Goal: Task Accomplishment & Management: Complete application form

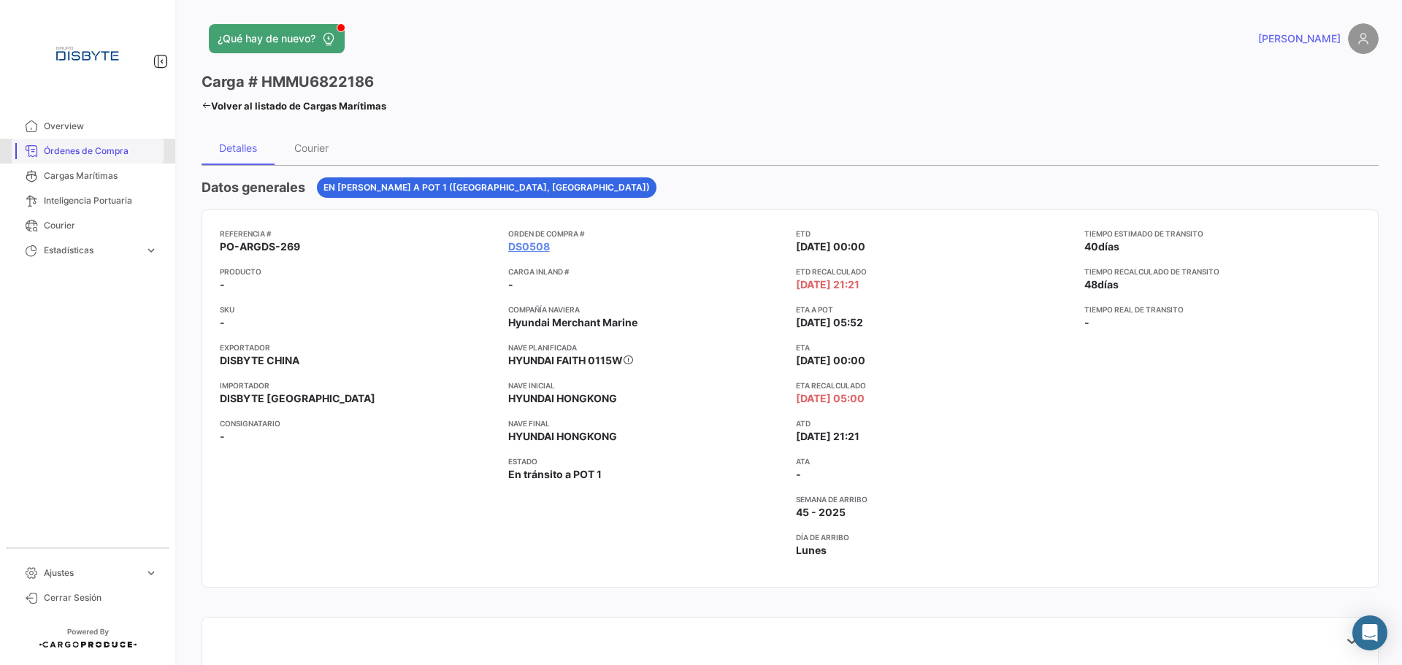
click at [74, 155] on span "Órdenes de Compra" at bounding box center [101, 151] width 114 height 13
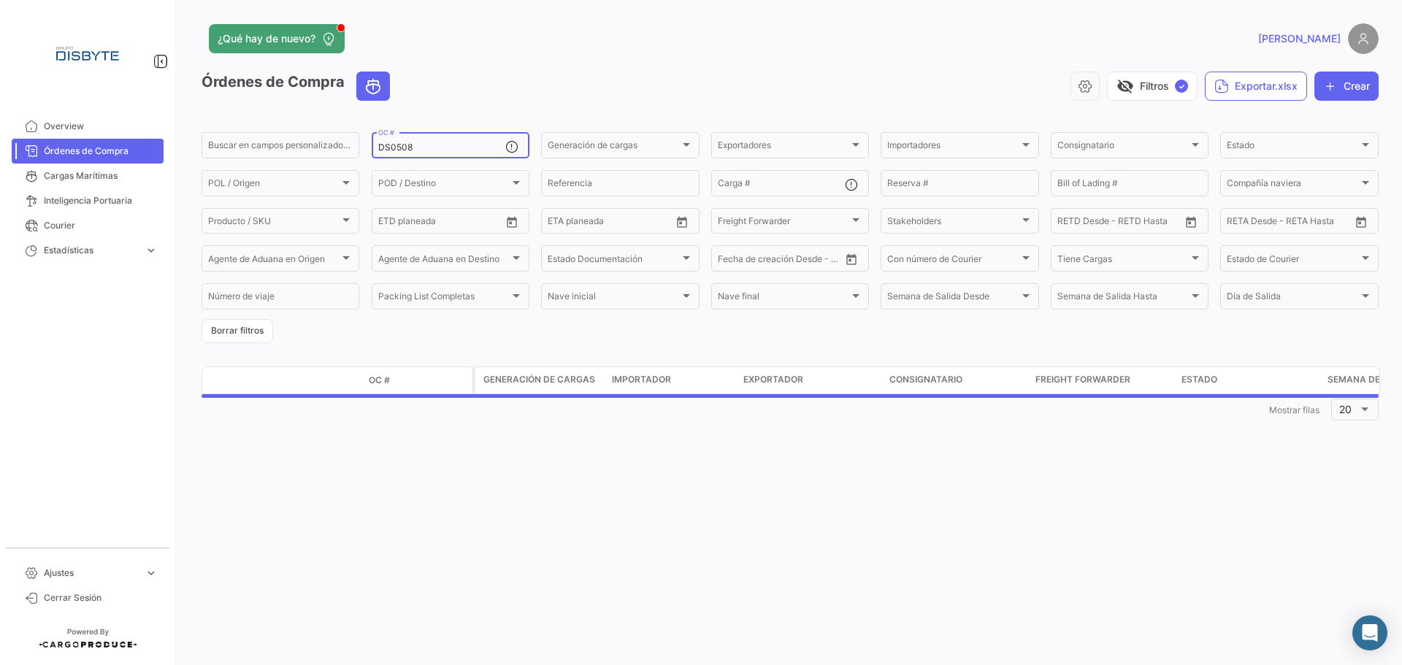
click at [385, 148] on input "DS0508" at bounding box center [441, 147] width 127 height 10
paste input "42"
type input "DS0542"
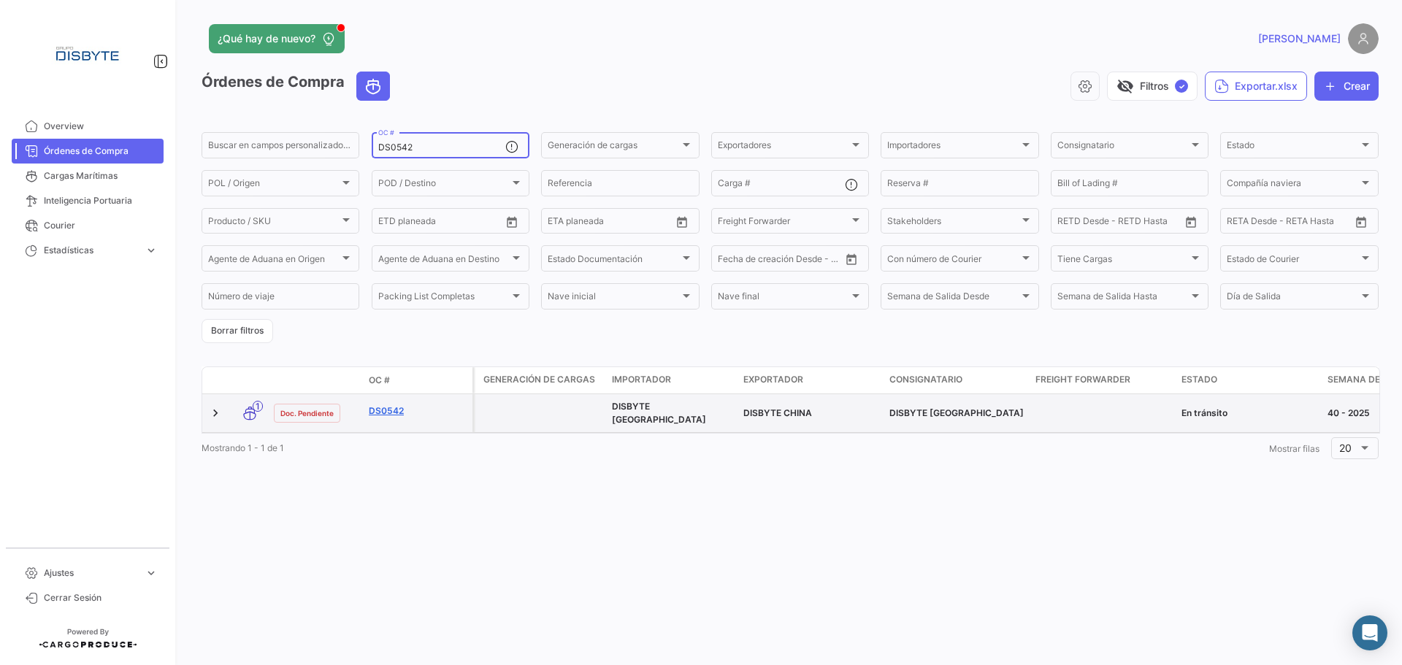
click at [393, 408] on link "DS0542" at bounding box center [418, 410] width 98 height 13
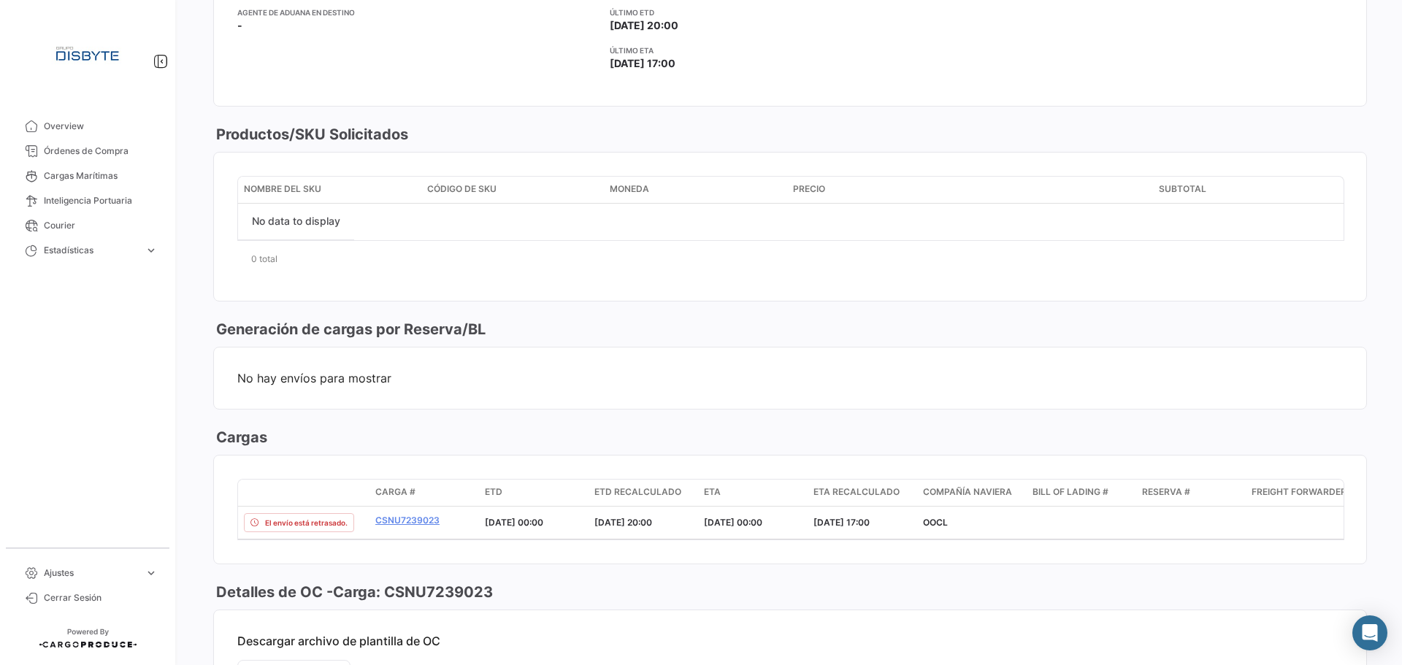
scroll to position [657, 0]
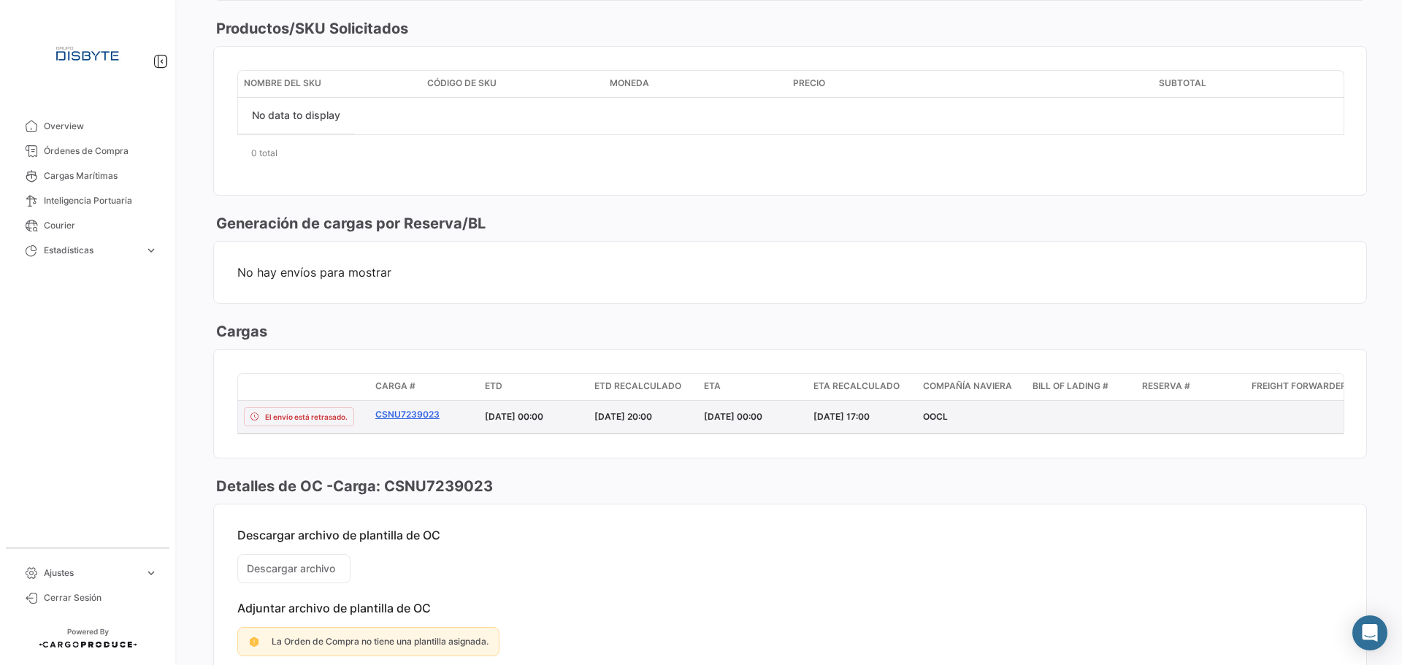
click at [423, 410] on link "CSNU7239023" at bounding box center [424, 414] width 98 height 13
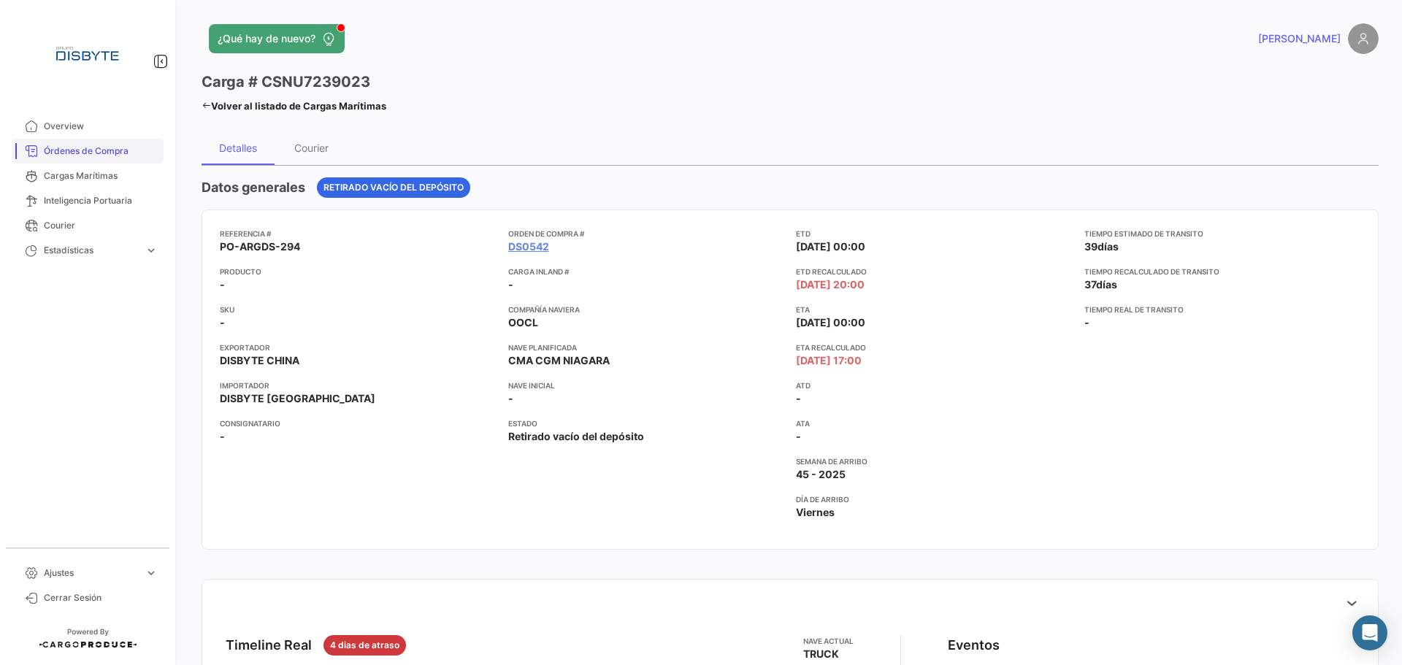
click at [101, 149] on span "Órdenes de Compra" at bounding box center [101, 151] width 114 height 13
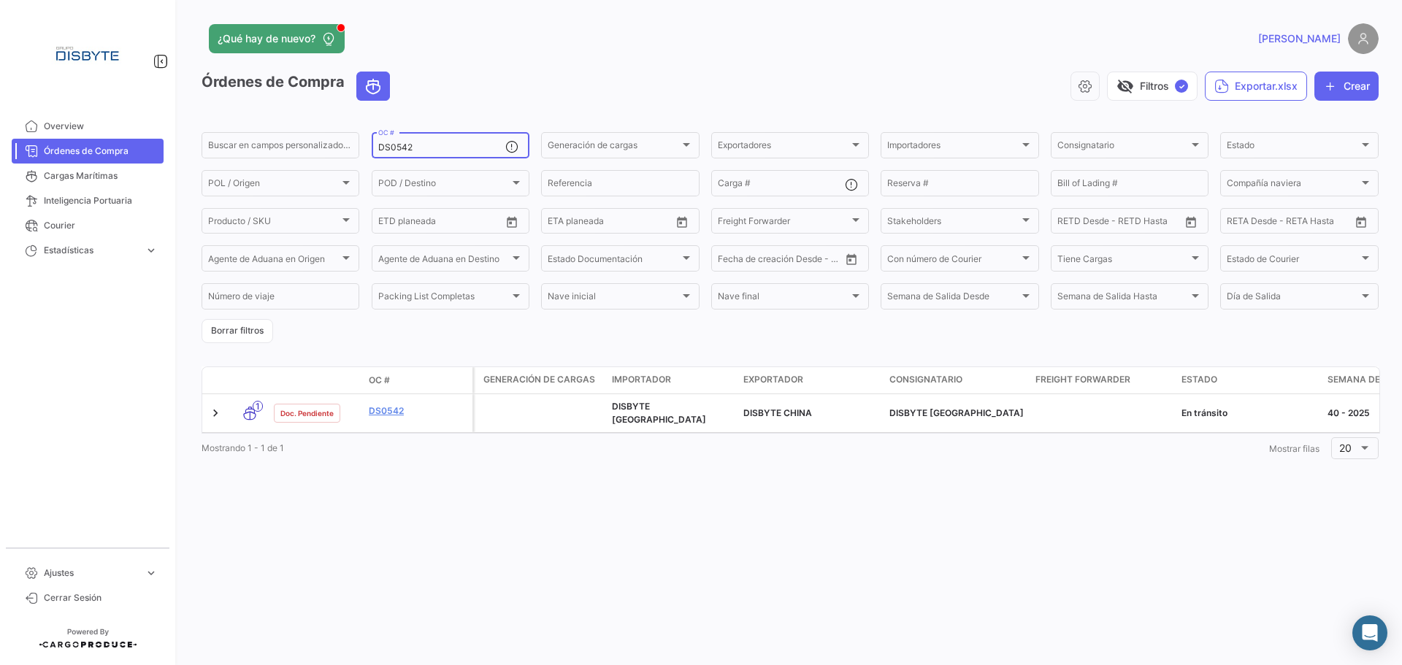
drag, startPoint x: 410, startPoint y: 147, endPoint x: 472, endPoint y: 138, distance: 62.7
click at [472, 138] on div "DS0542 OC #" at bounding box center [441, 144] width 127 height 28
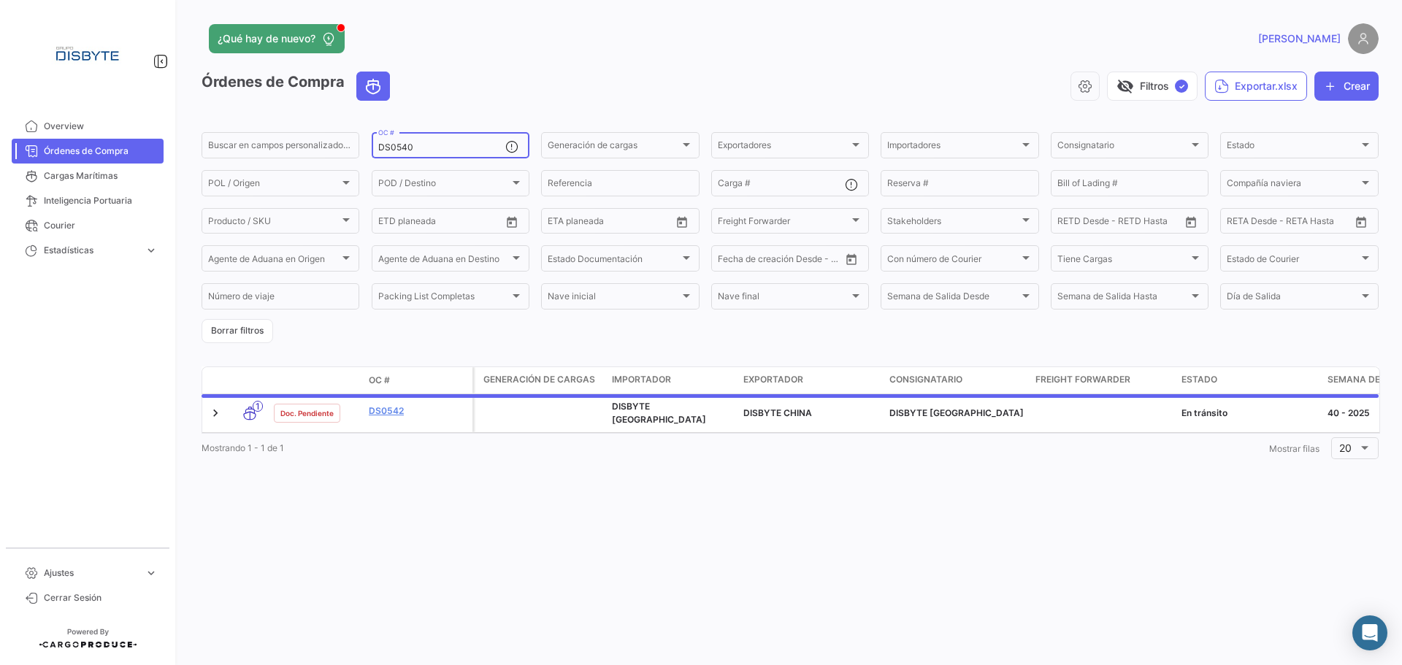
type input "DS0540"
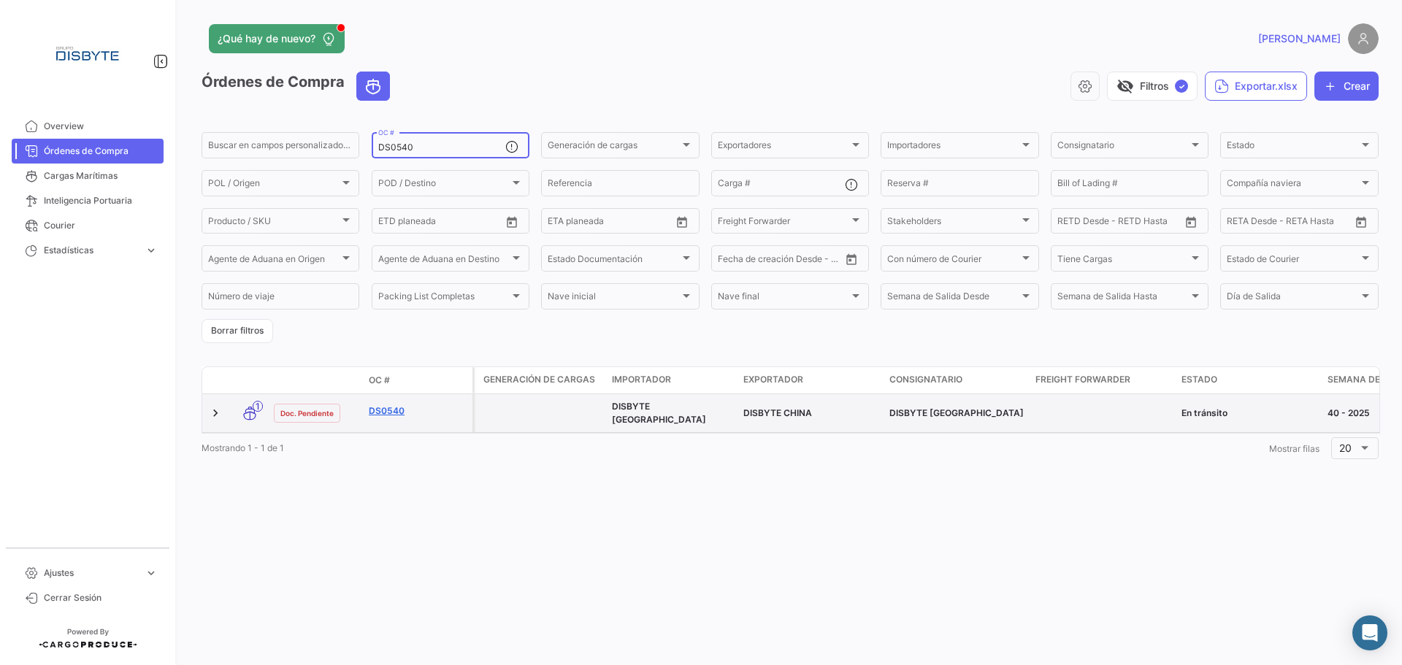
click at [381, 410] on link "DS0540" at bounding box center [418, 410] width 98 height 13
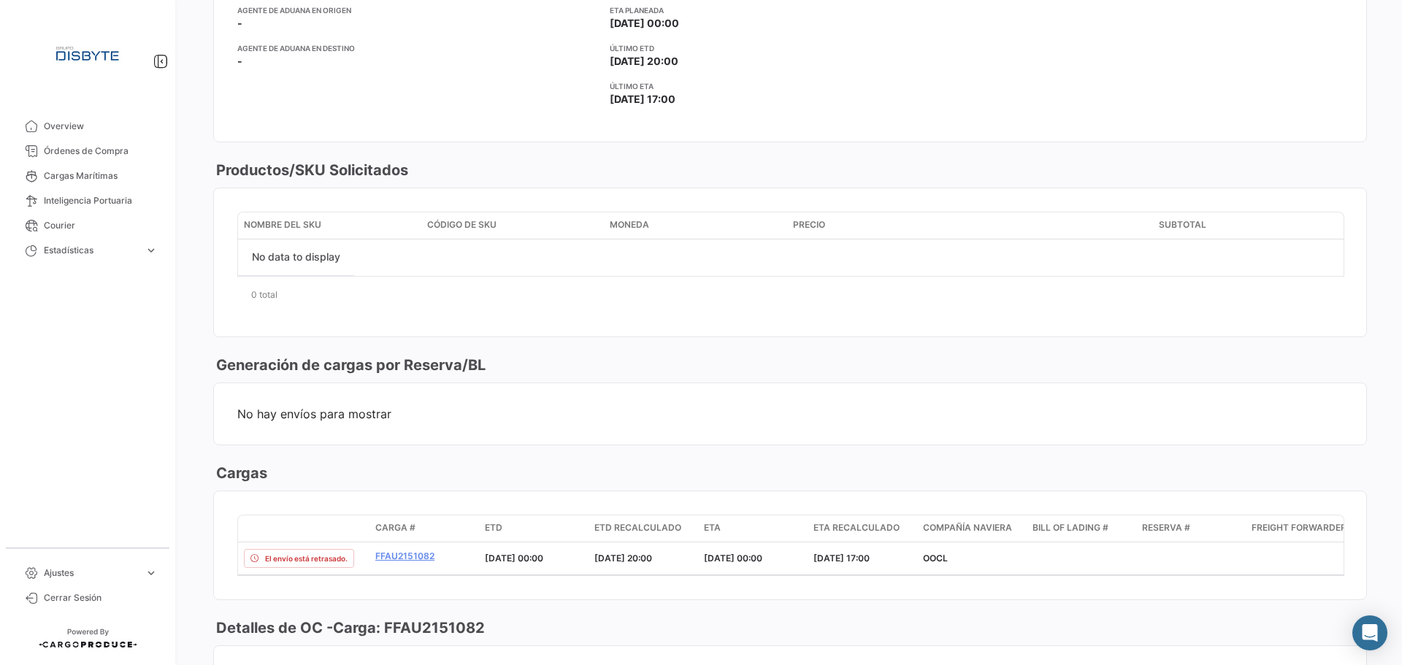
scroll to position [736, 0]
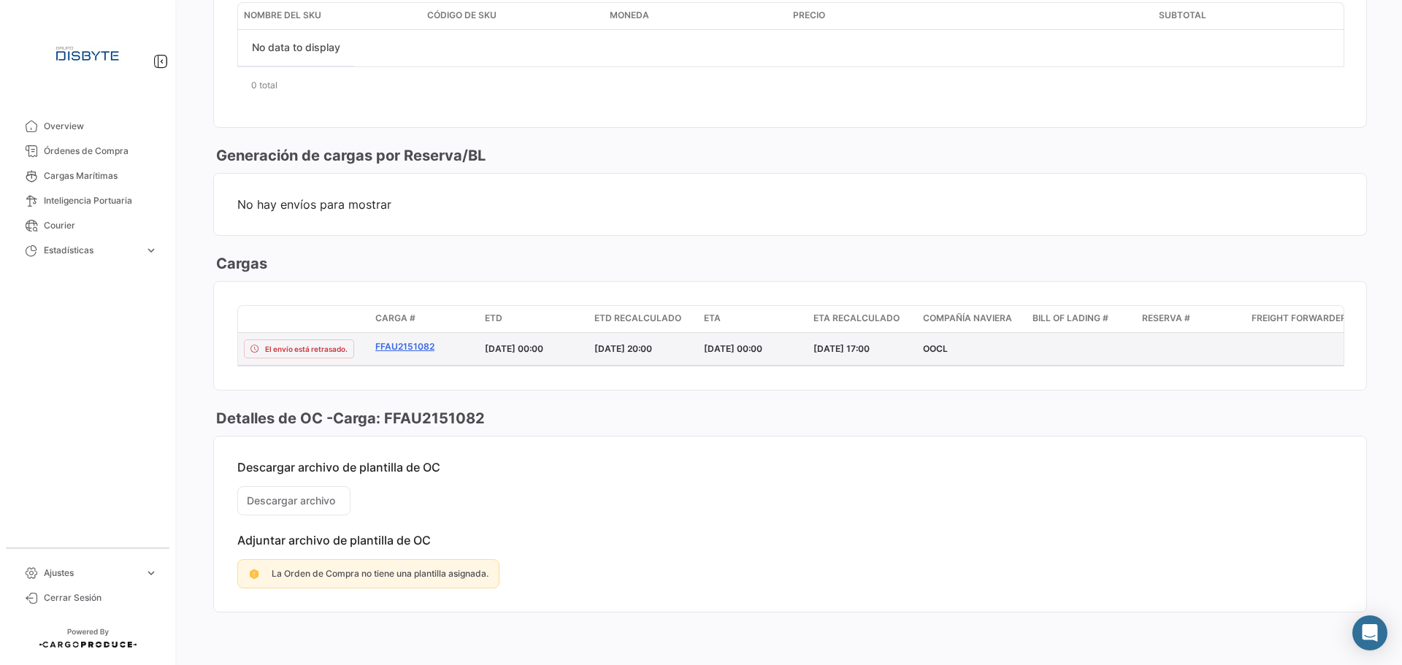
click at [407, 340] on link "FFAU2151082" at bounding box center [424, 346] width 98 height 13
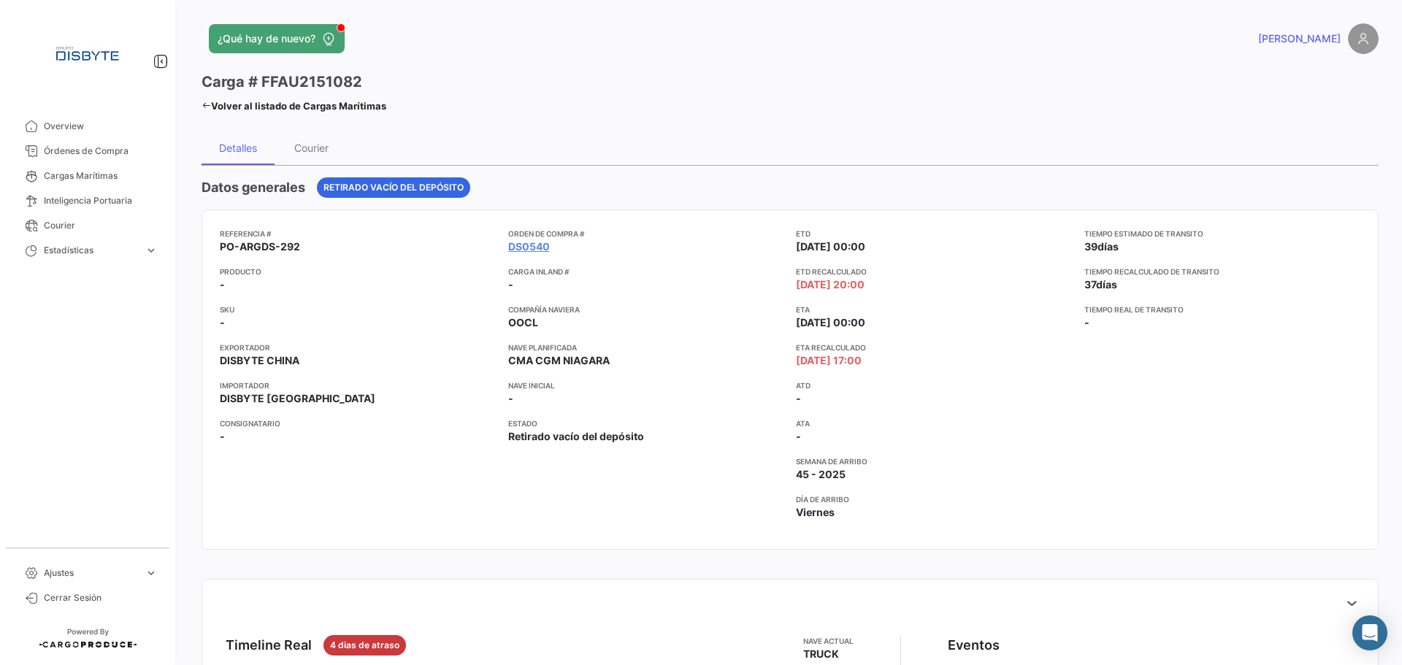
scroll to position [73, 0]
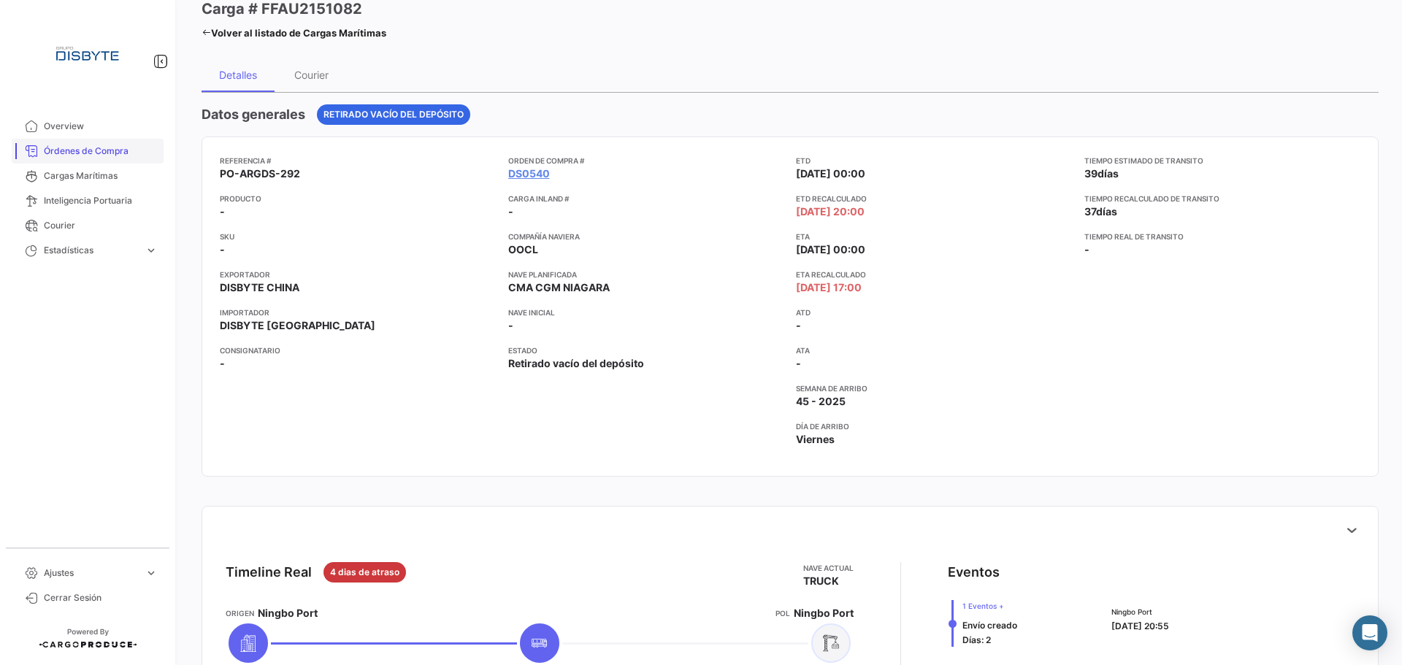
click at [119, 151] on span "Órdenes de Compra" at bounding box center [101, 151] width 114 height 13
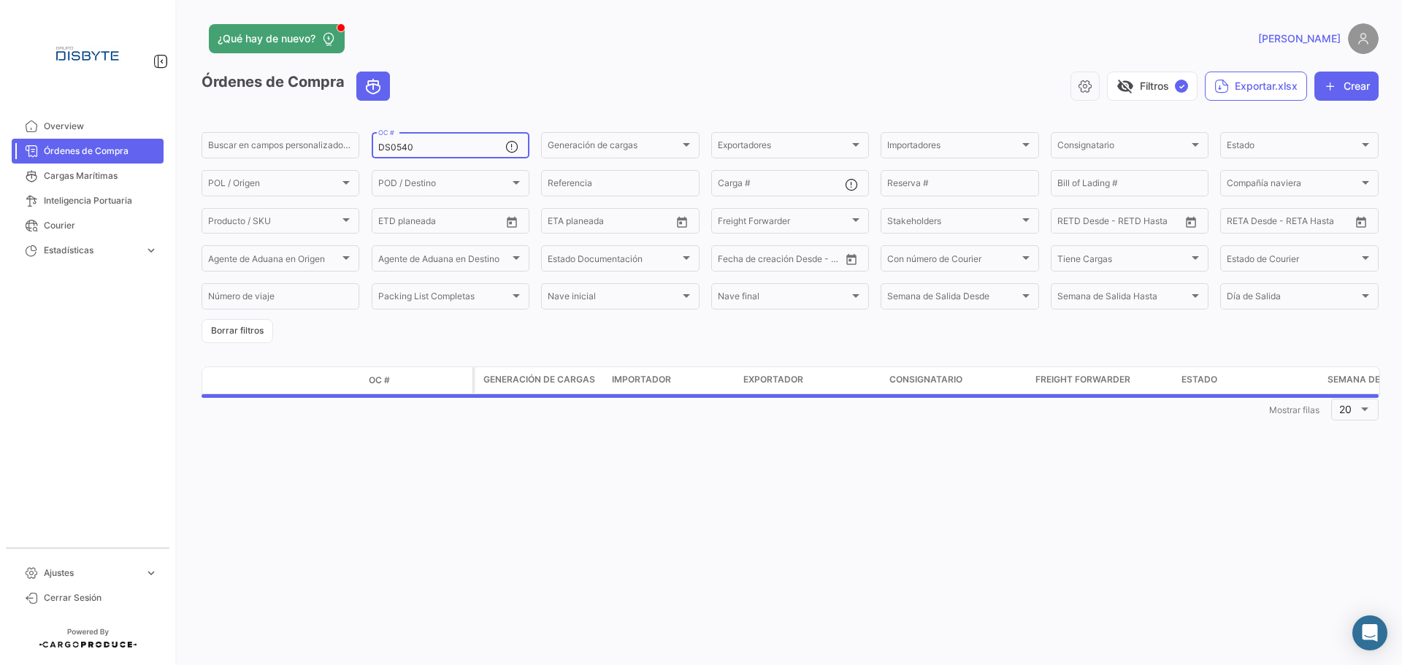
click at [391, 140] on div "DS0540 OC #" at bounding box center [441, 144] width 127 height 28
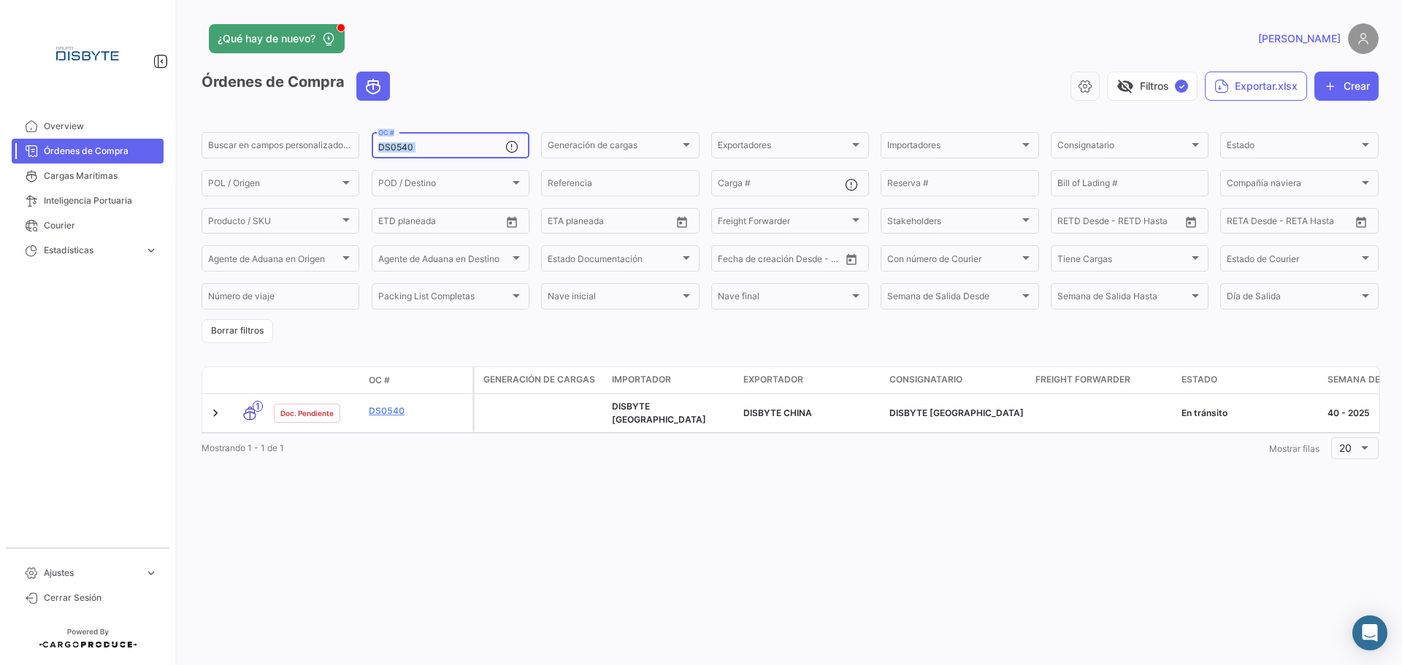
drag, startPoint x: 391, startPoint y: 140, endPoint x: 396, endPoint y: 147, distance: 7.9
click at [392, 140] on div "DS0540 OC #" at bounding box center [441, 144] width 127 height 28
click at [396, 147] on input "DS0540" at bounding box center [441, 147] width 127 height 10
paste input "66"
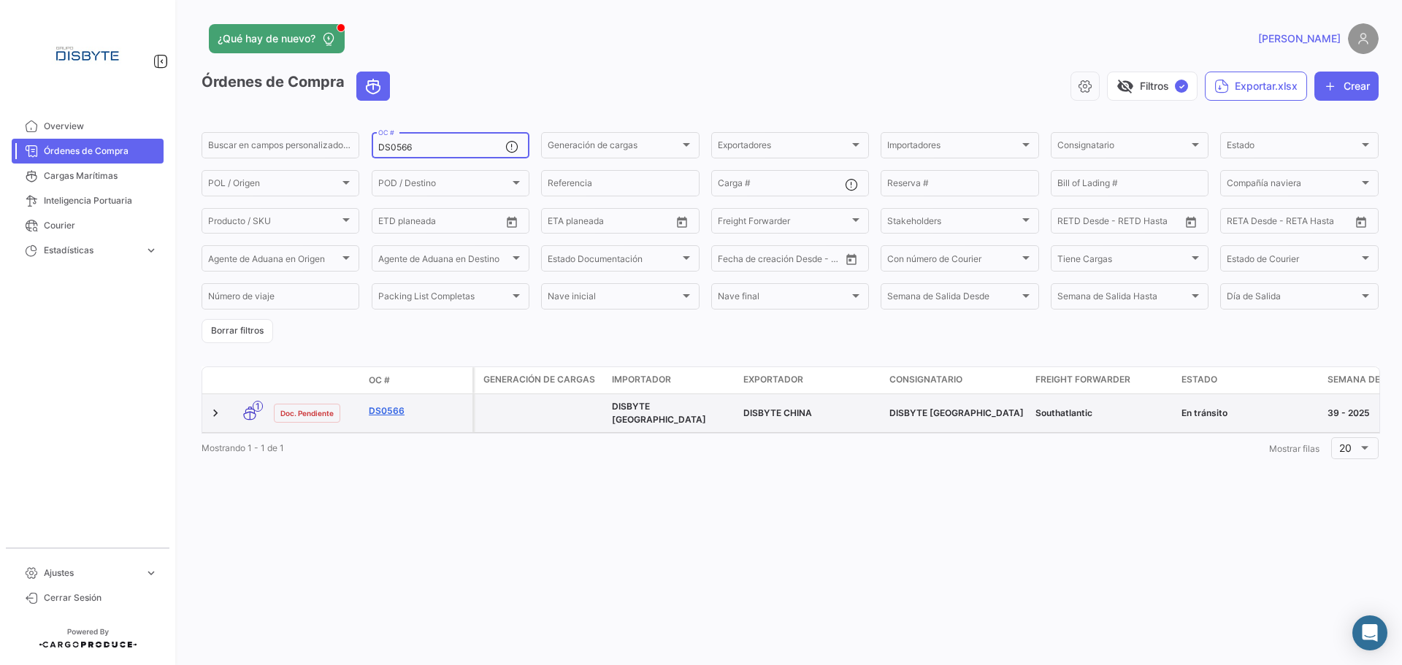
type input "DS0566"
click at [377, 413] on link "DS0566" at bounding box center [418, 410] width 98 height 13
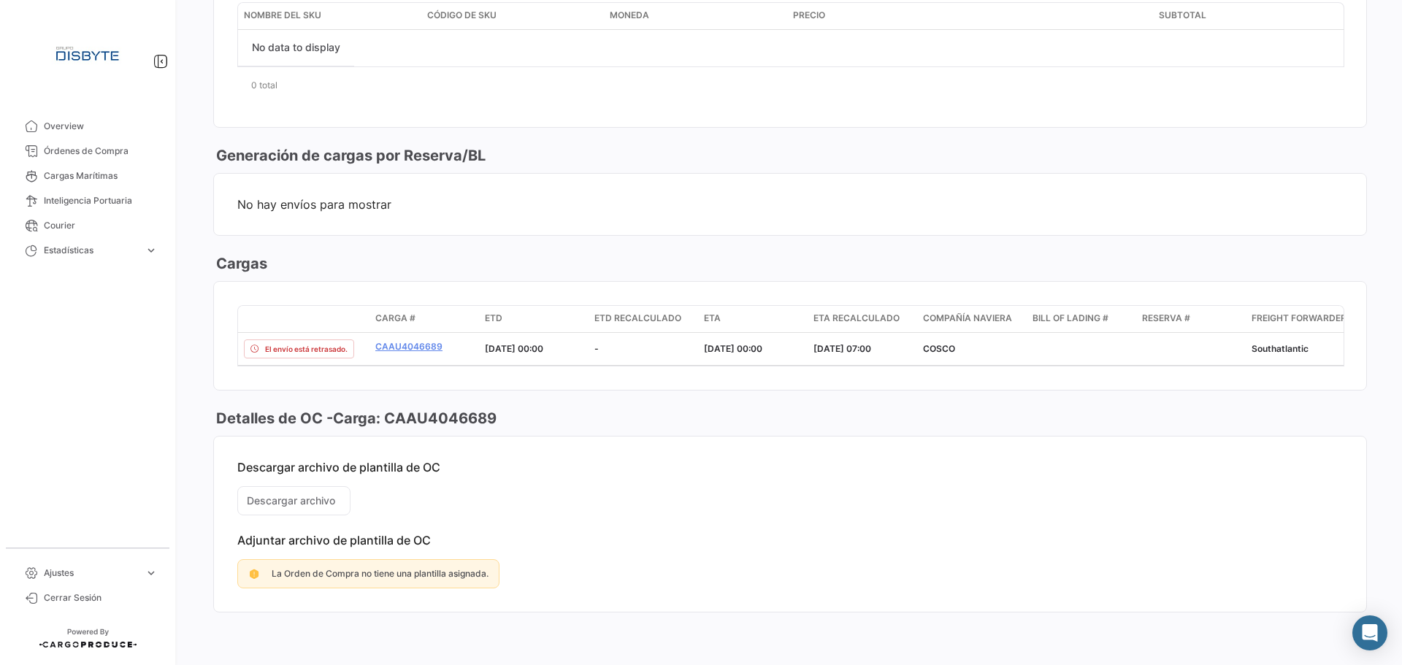
scroll to position [736, 0]
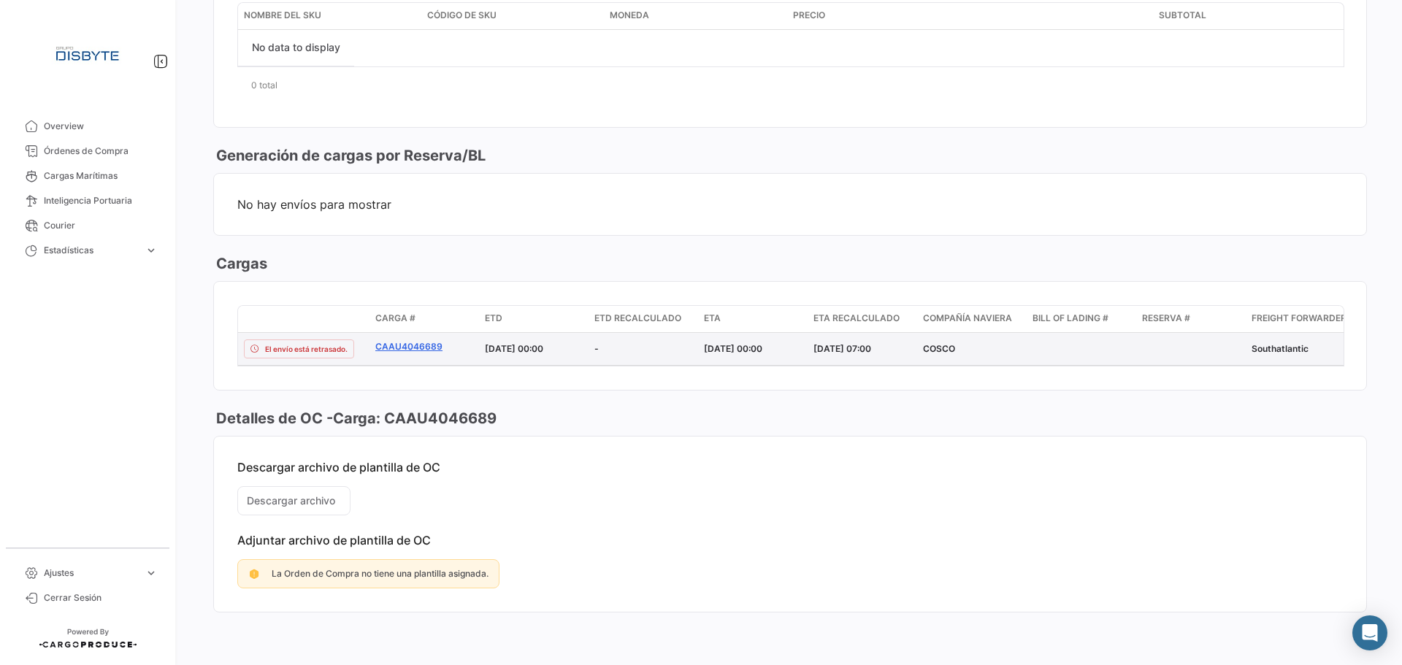
click at [420, 340] on link "CAAU4046689" at bounding box center [424, 346] width 98 height 13
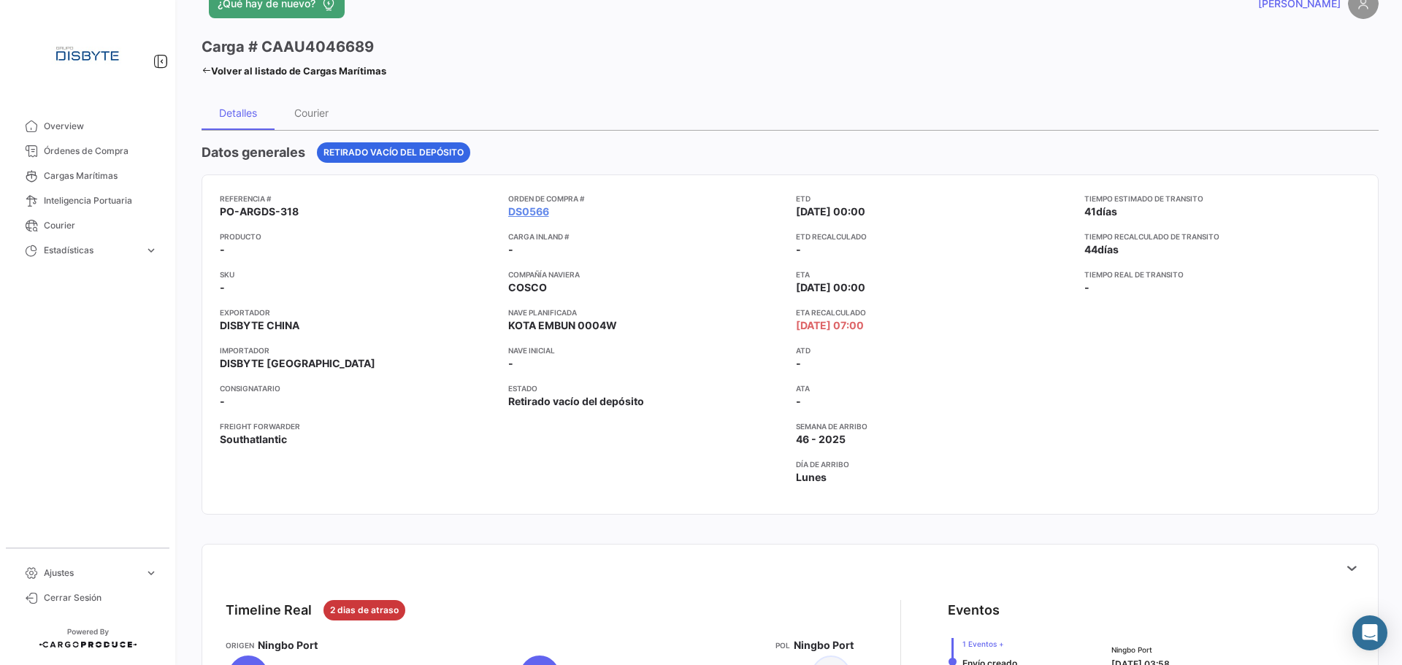
scroll to position [34, 0]
click at [142, 147] on span "Órdenes de Compra" at bounding box center [101, 151] width 114 height 13
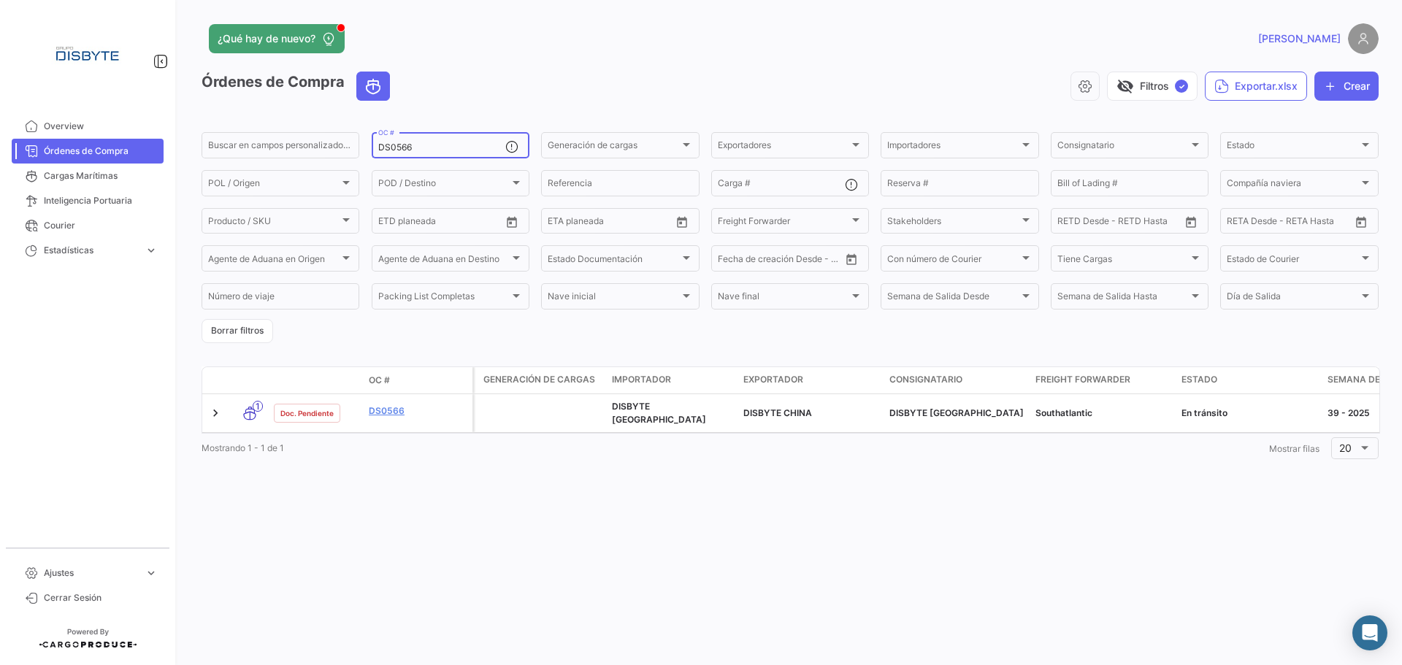
click at [405, 147] on input "DS0566" at bounding box center [441, 147] width 127 height 10
paste input "COL0131"
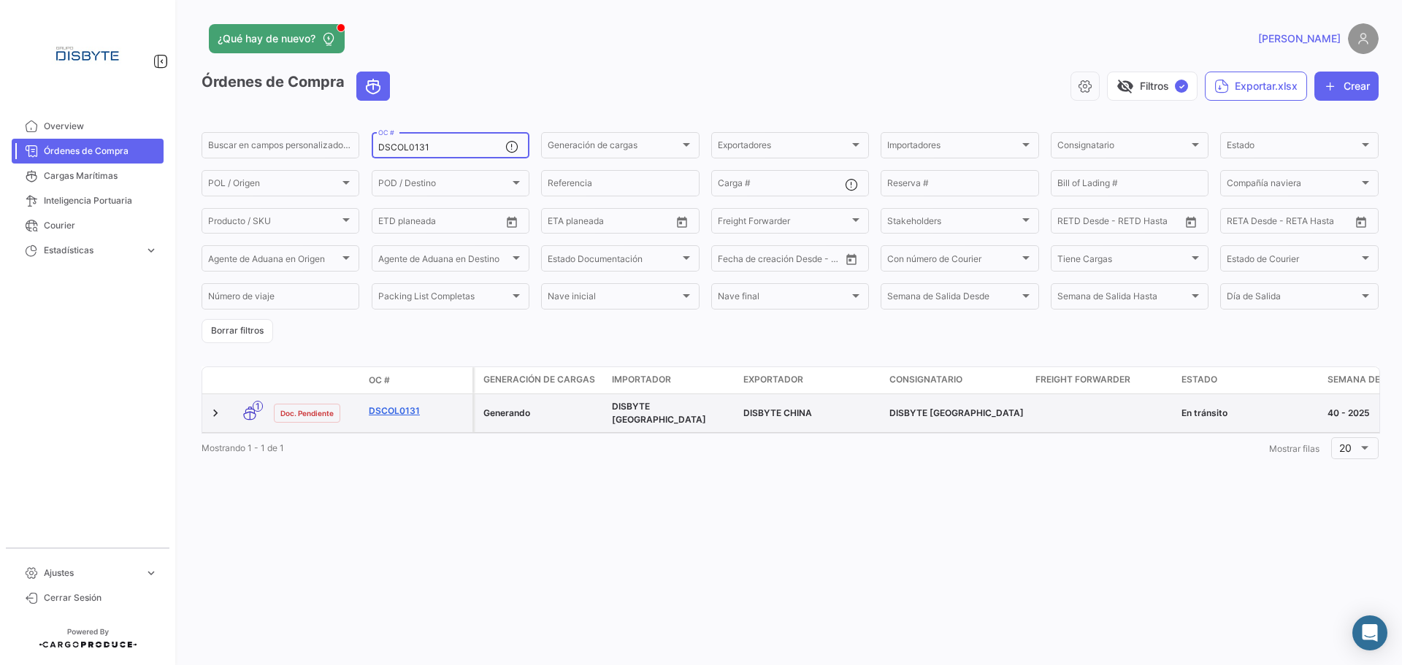
type input "DSCOL0131"
click at [382, 408] on link "DSCOL0131" at bounding box center [418, 410] width 98 height 13
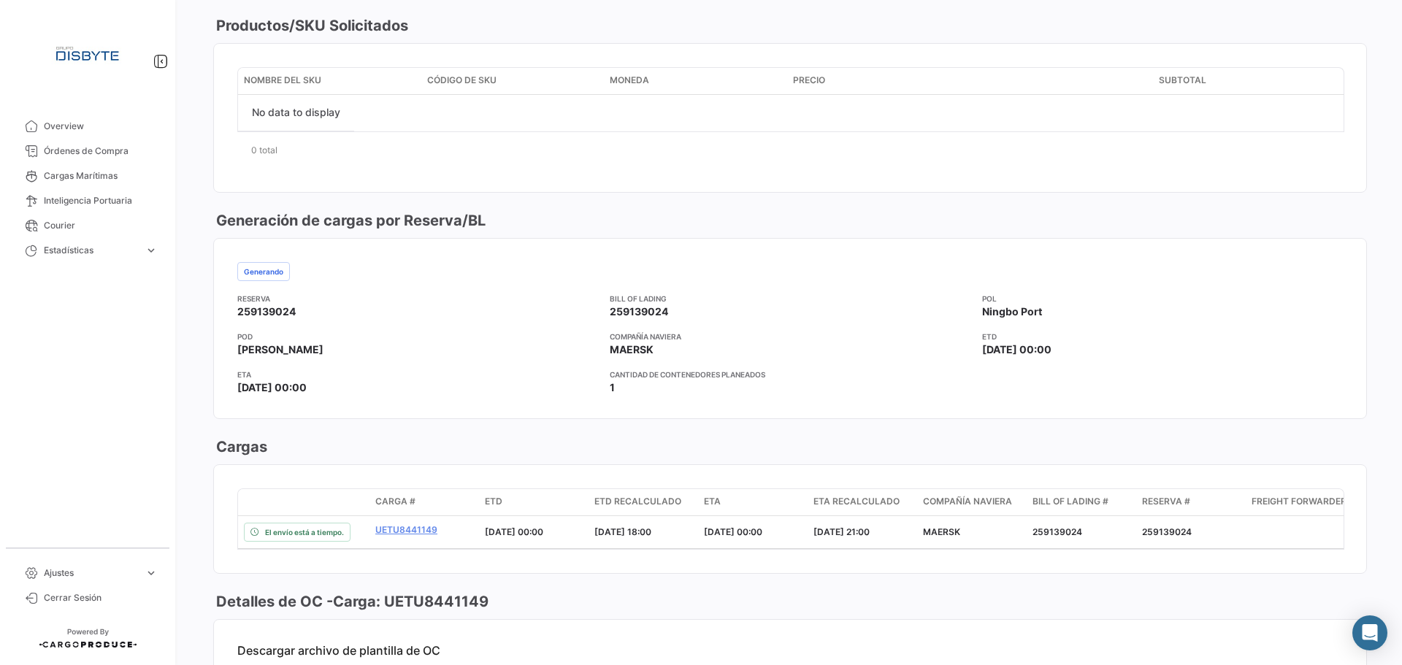
scroll to position [730, 0]
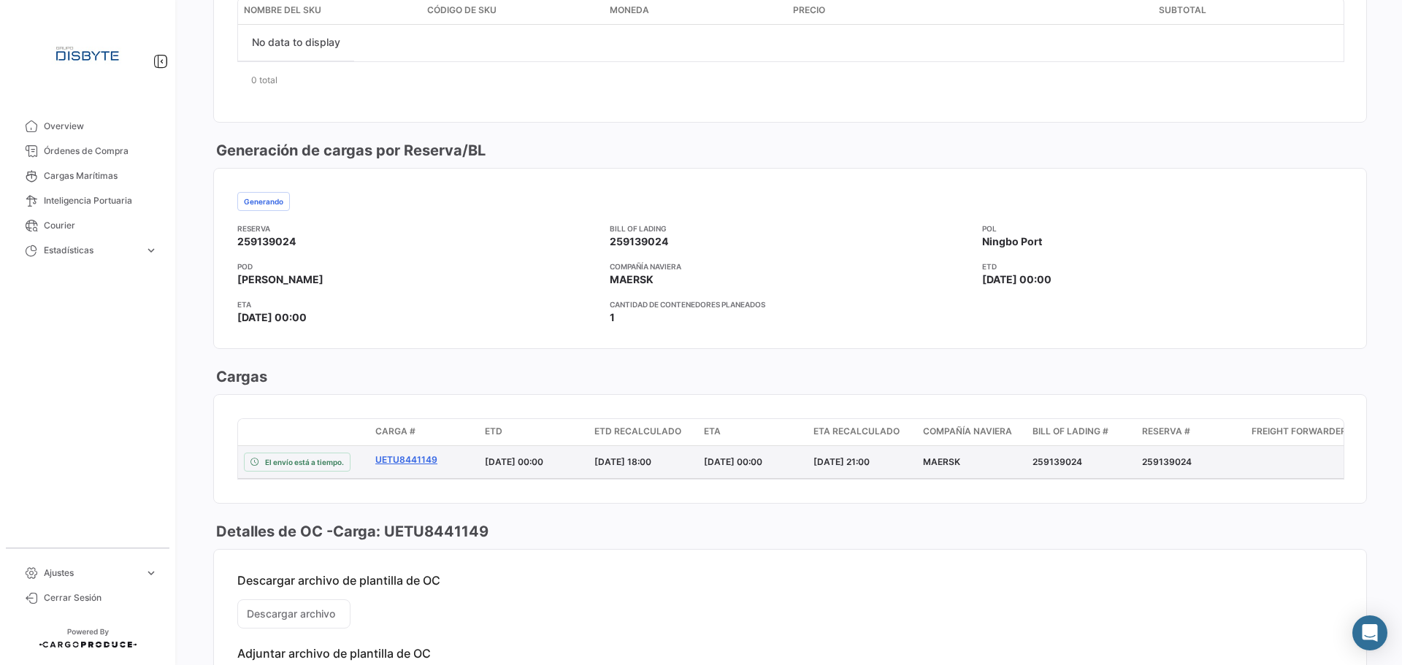
click at [416, 461] on link "UETU8441149" at bounding box center [424, 459] width 98 height 13
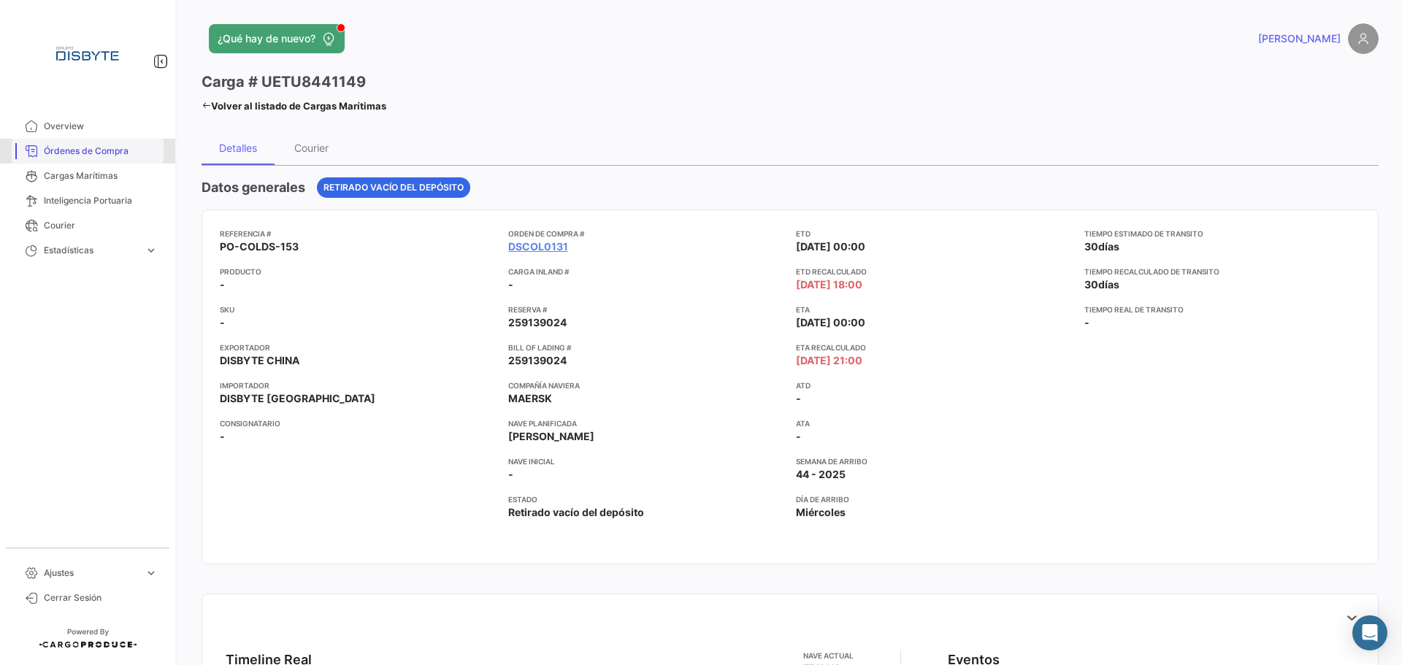
click at [107, 147] on span "Órdenes de Compra" at bounding box center [101, 151] width 114 height 13
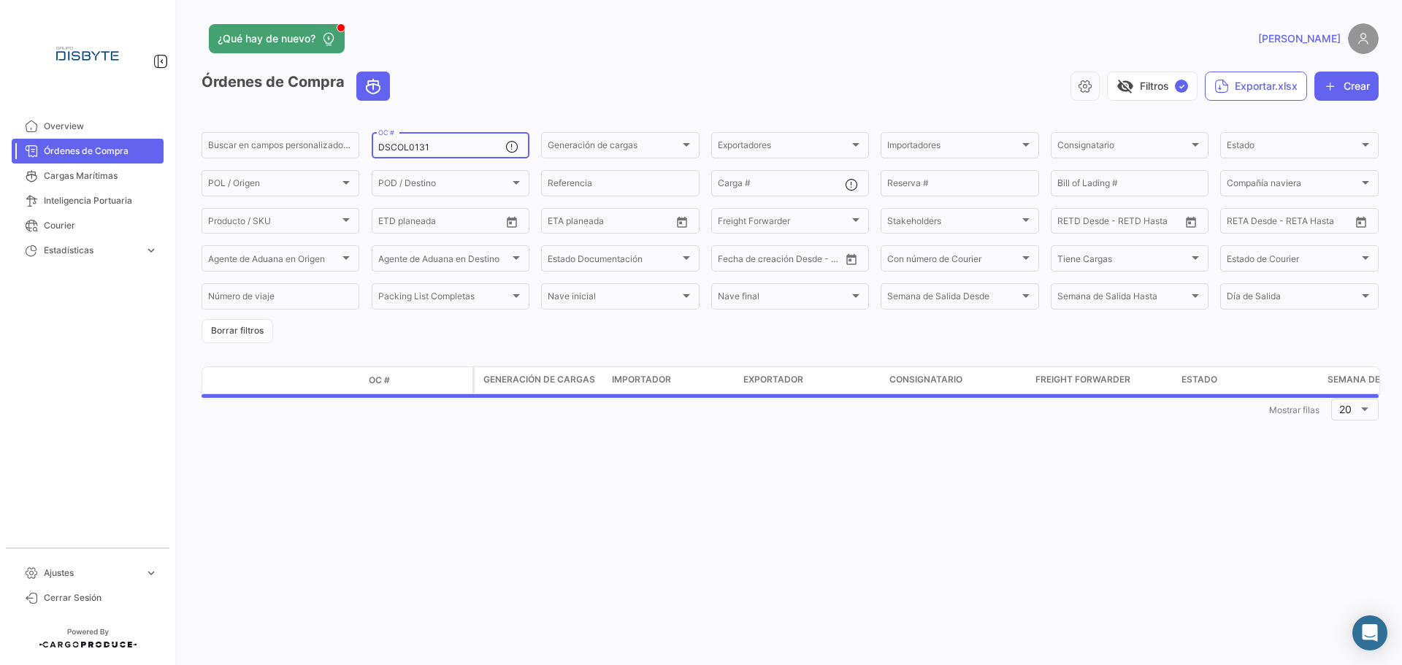
click at [402, 147] on input "DSCOL0131" at bounding box center [441, 147] width 127 height 10
paste input "MEX0154"
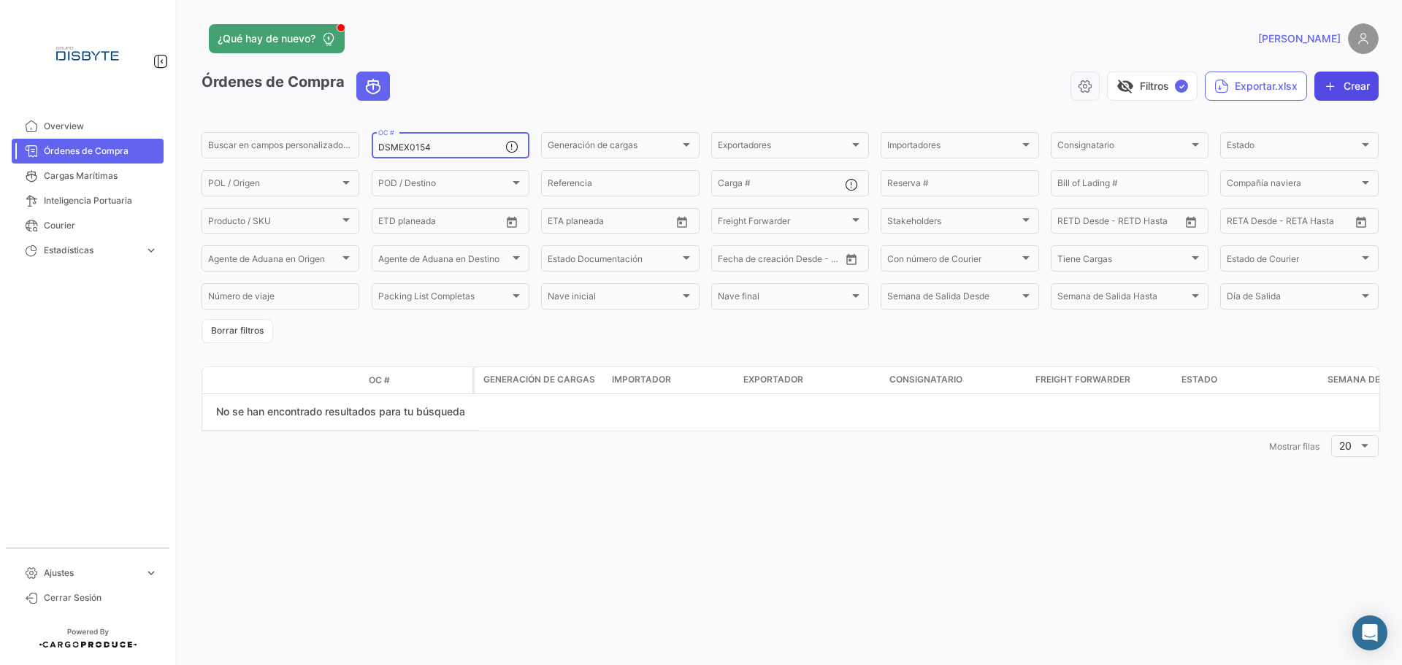
type input "DSMEX0154"
click at [1339, 83] on button "Crear" at bounding box center [1346, 86] width 64 height 29
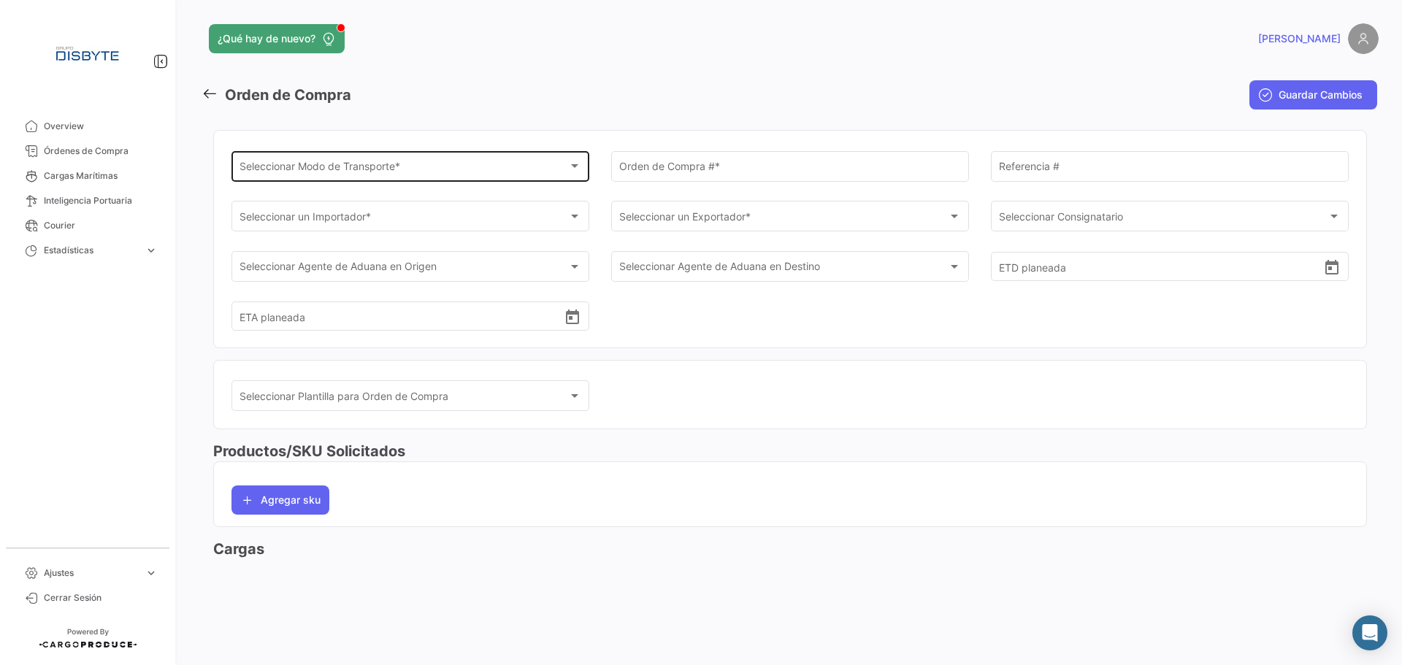
click at [319, 175] on div "Seleccionar Modo de Transporte *" at bounding box center [403, 169] width 329 height 12
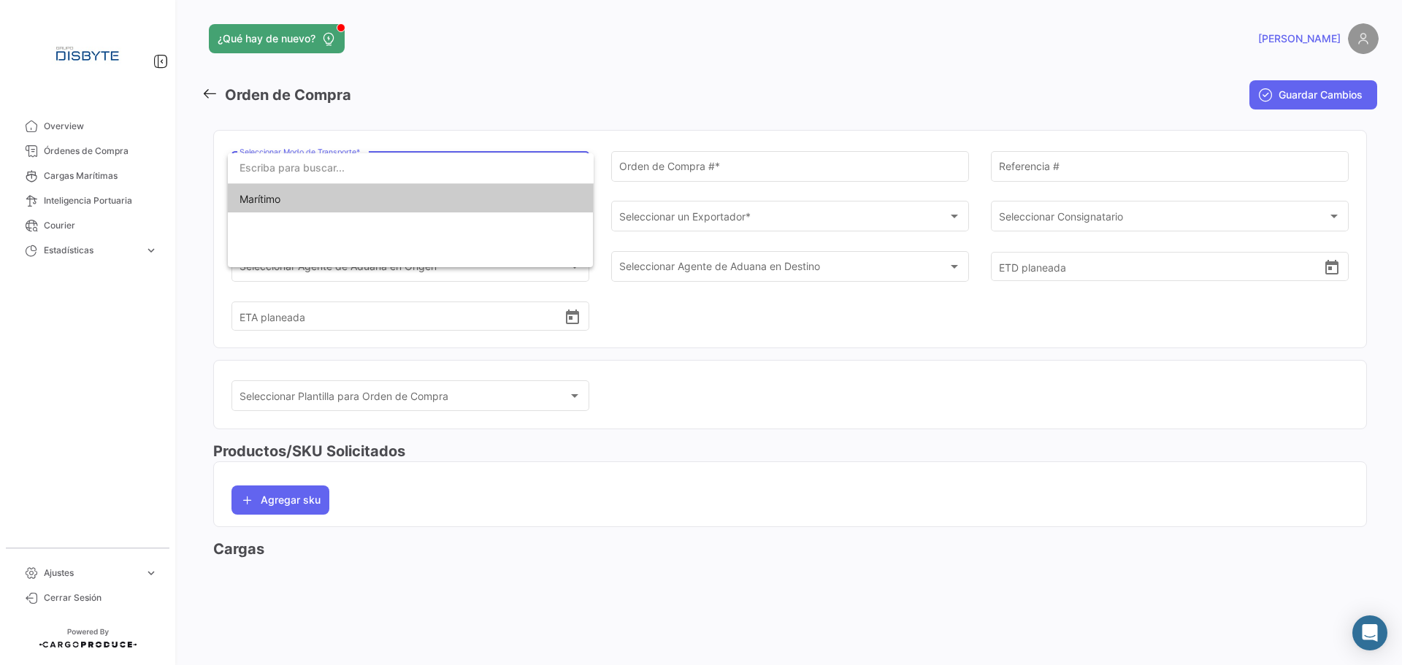
click at [343, 204] on span "Marítimo" at bounding box center [410, 199] width 342 height 31
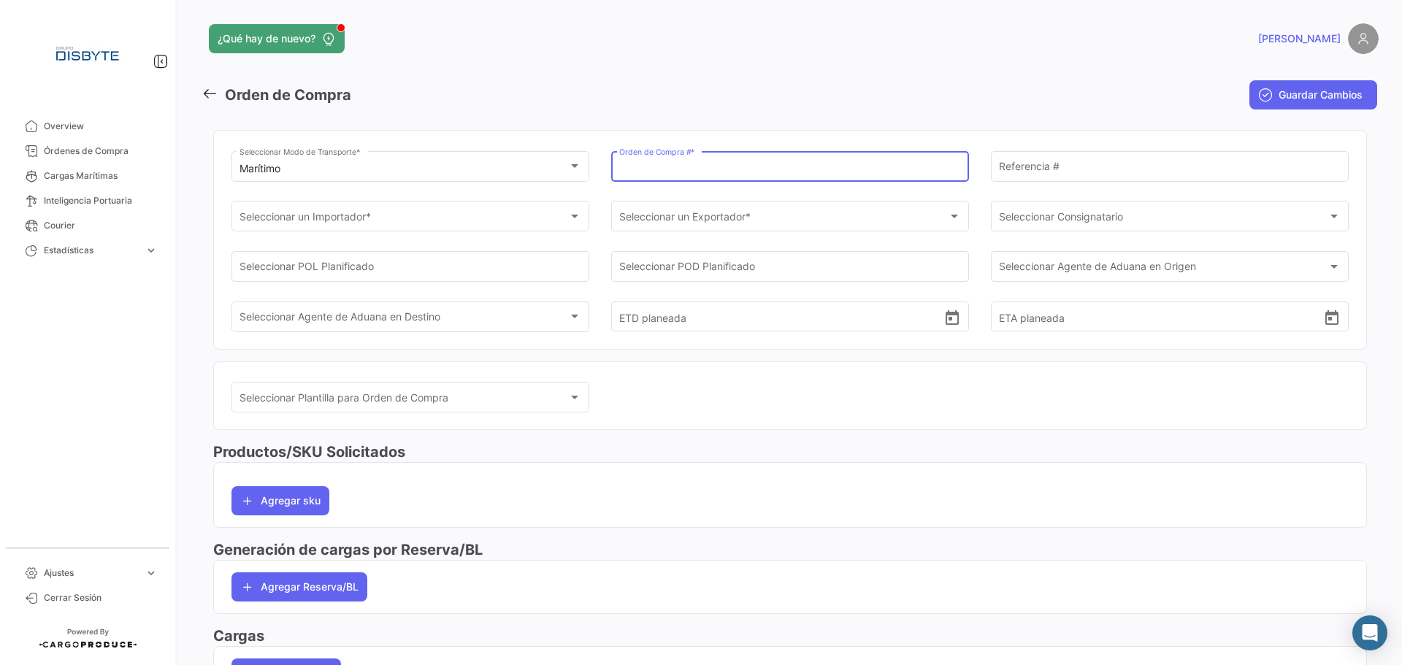
paste input "DSMEX0154"
type input "DSMEX0154"
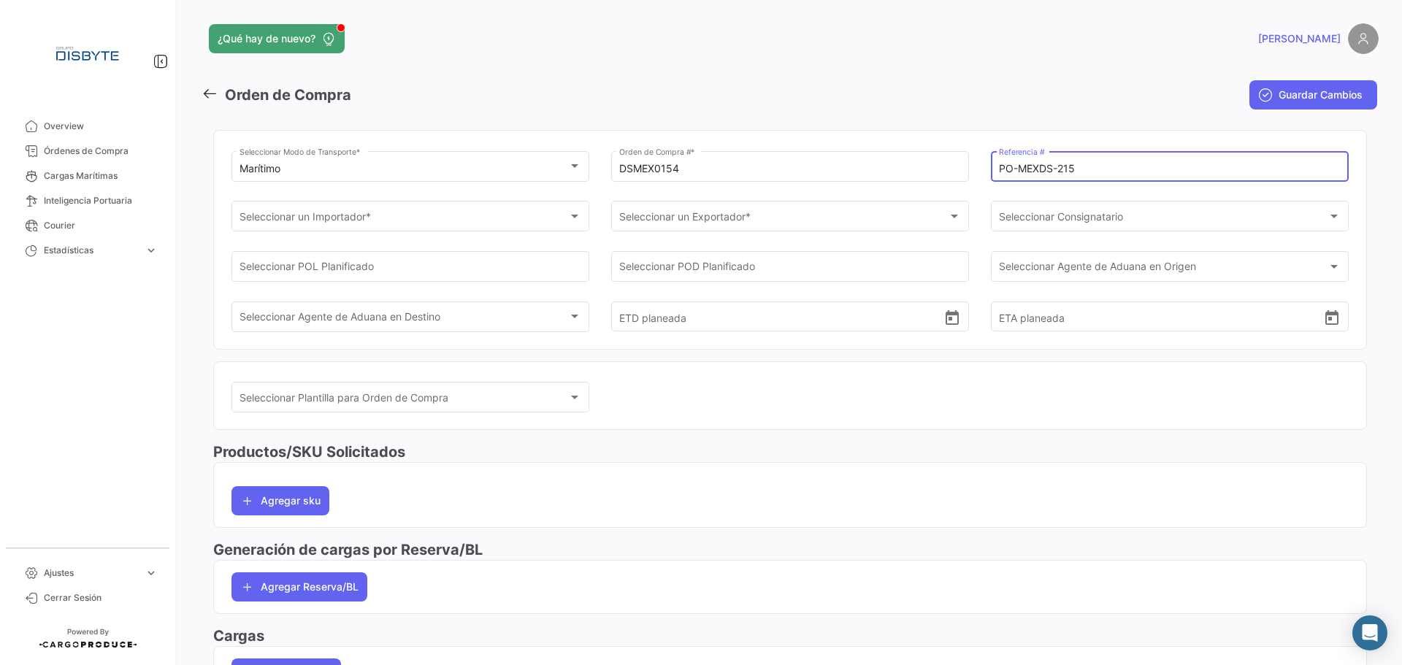
type input "PO-MEXDS-215"
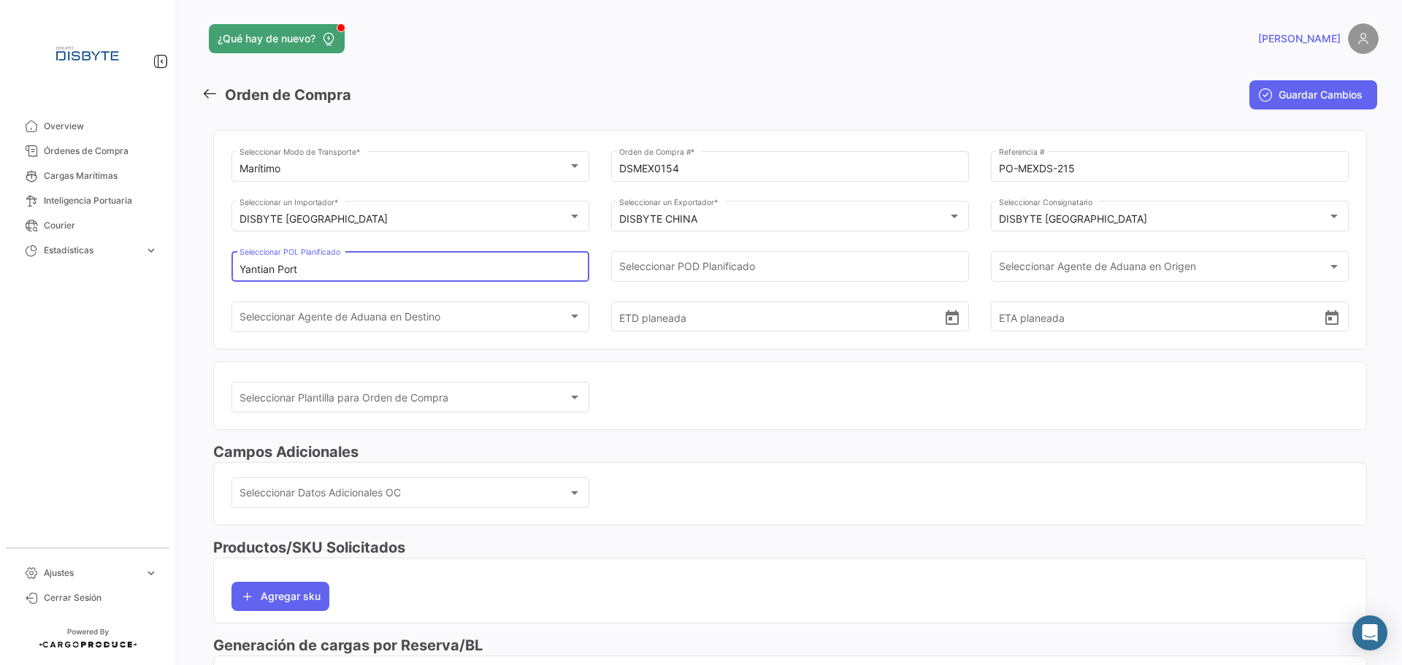
type input "Yantian Port"
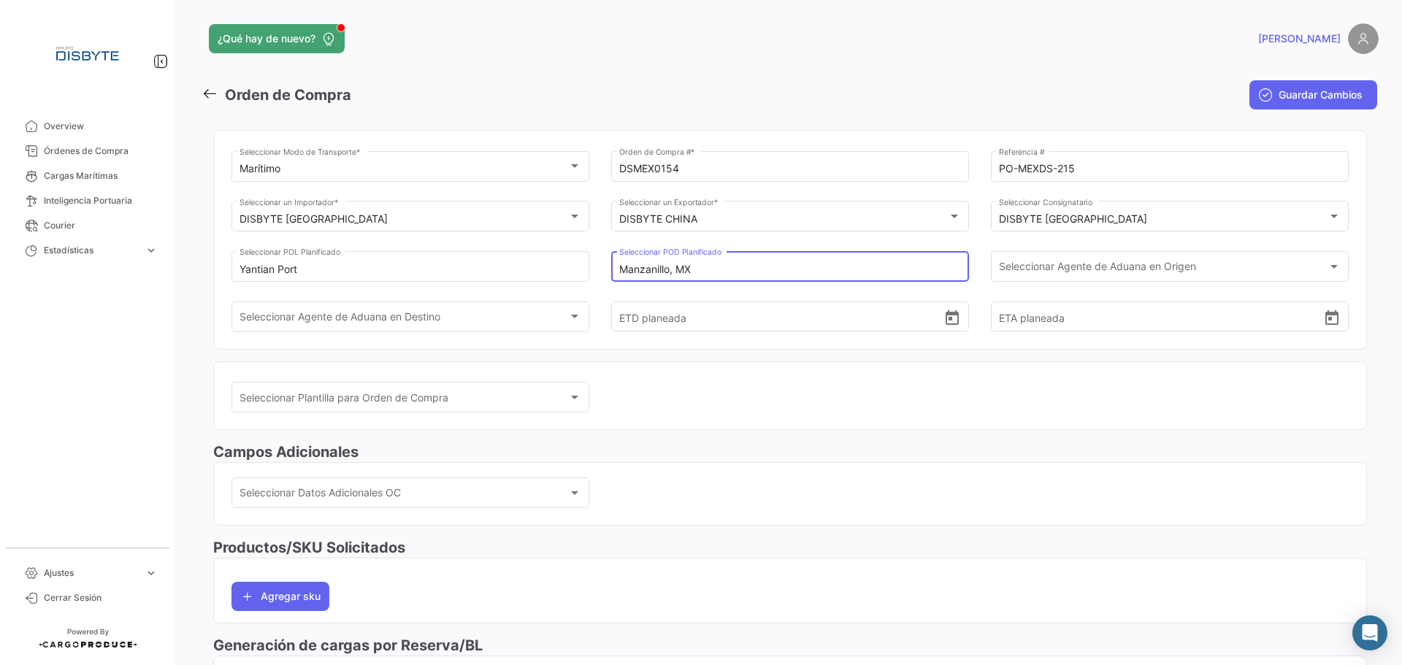
type input "Manzanillo, MX"
type input "[DATE] 00:00"
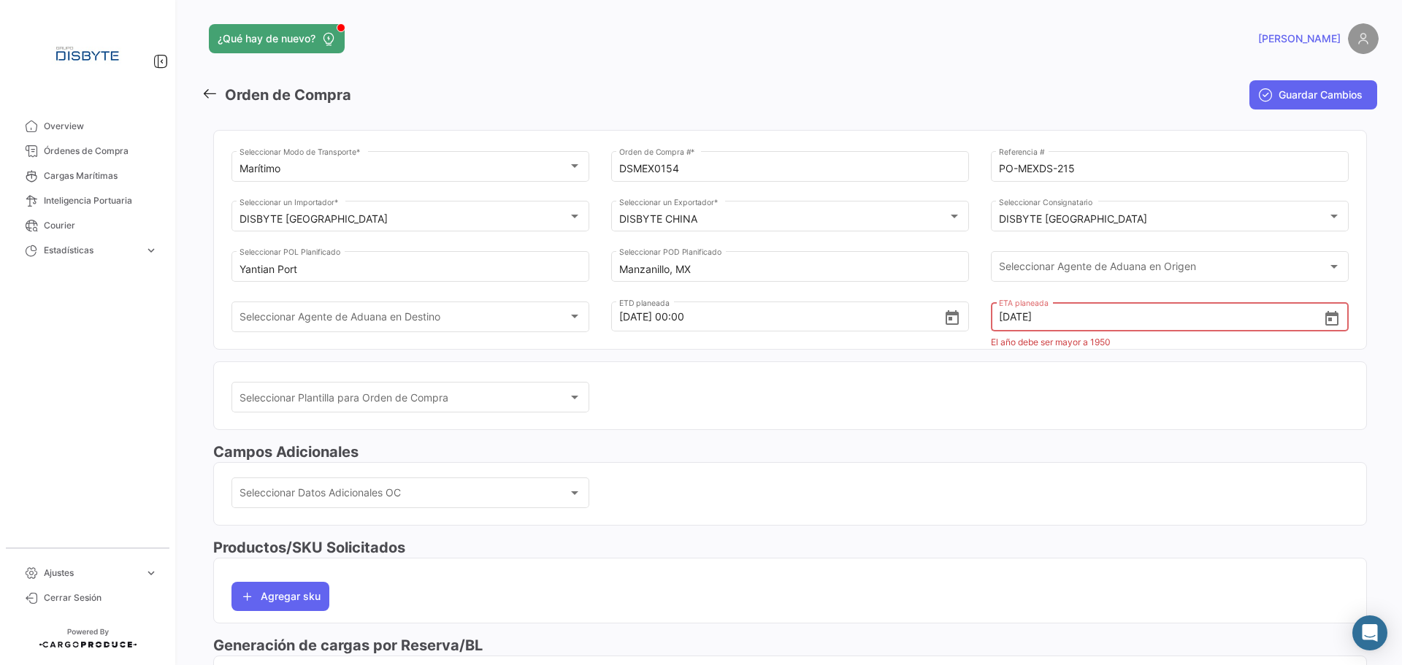
type input "[DATE] 00:00"
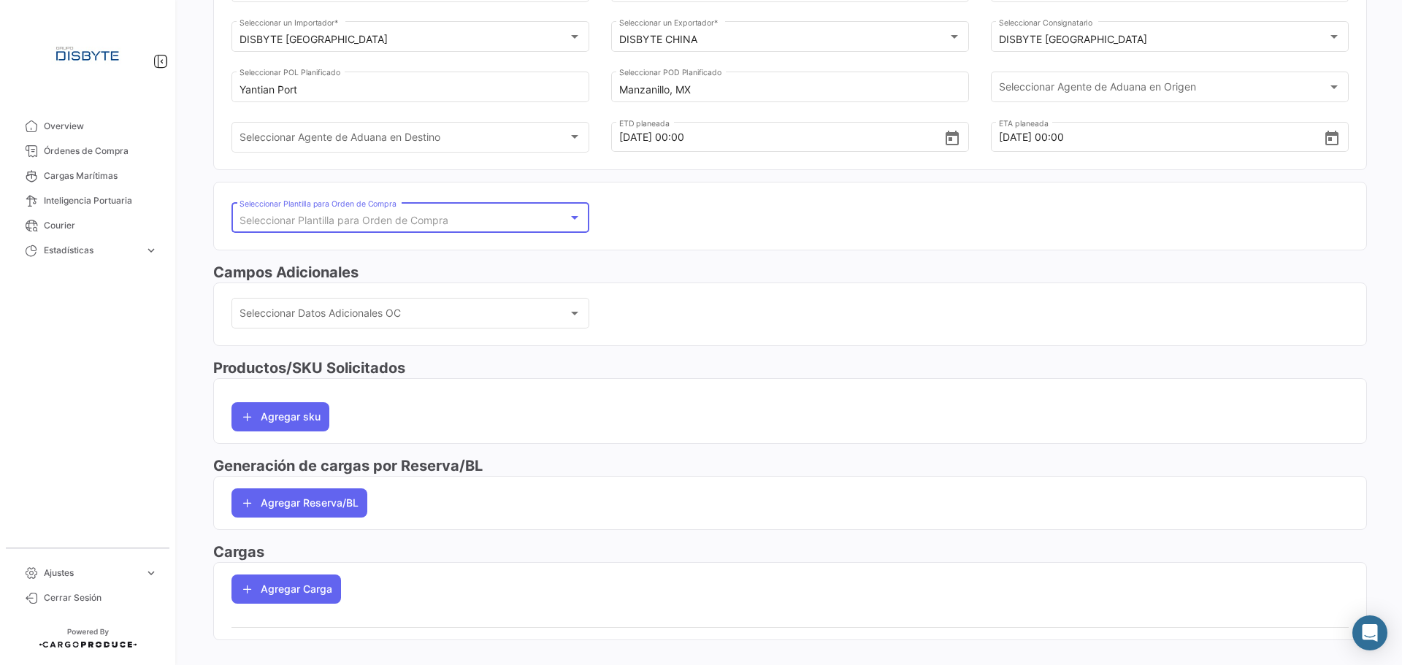
scroll to position [201, 0]
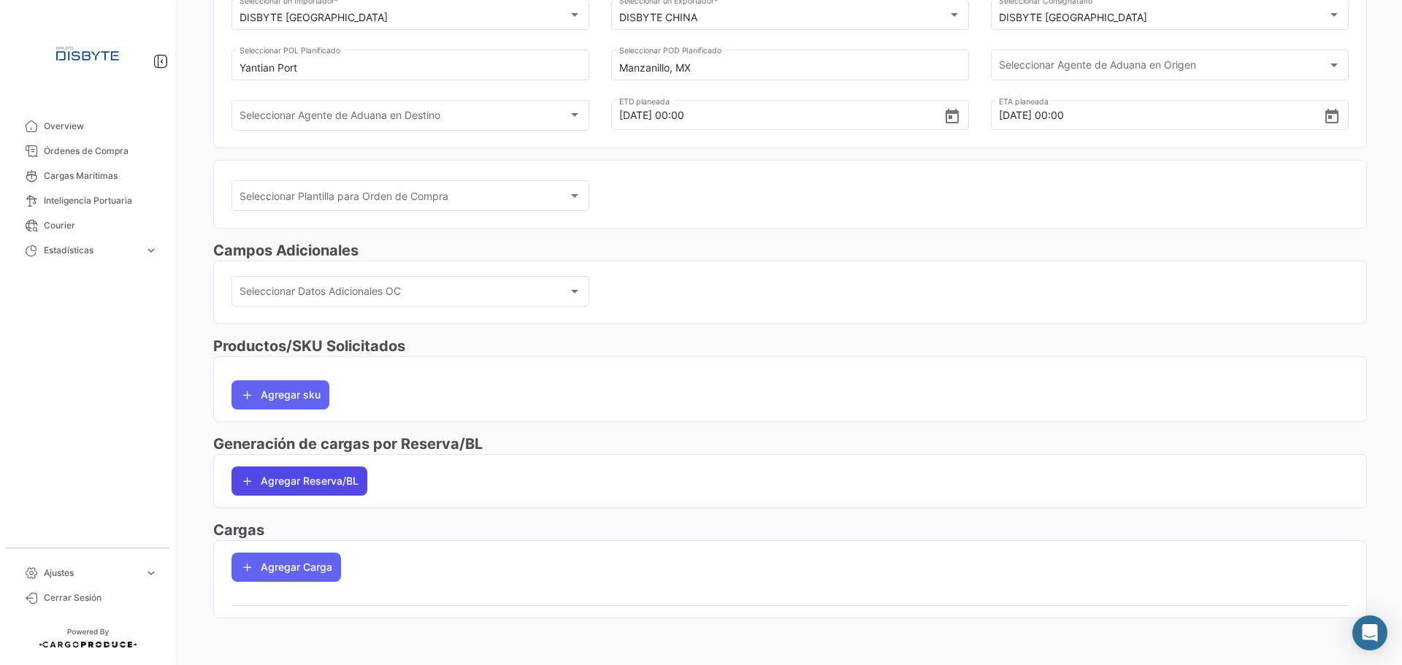
click at [321, 474] on button "Agregar Reserva/BL" at bounding box center [299, 480] width 136 height 29
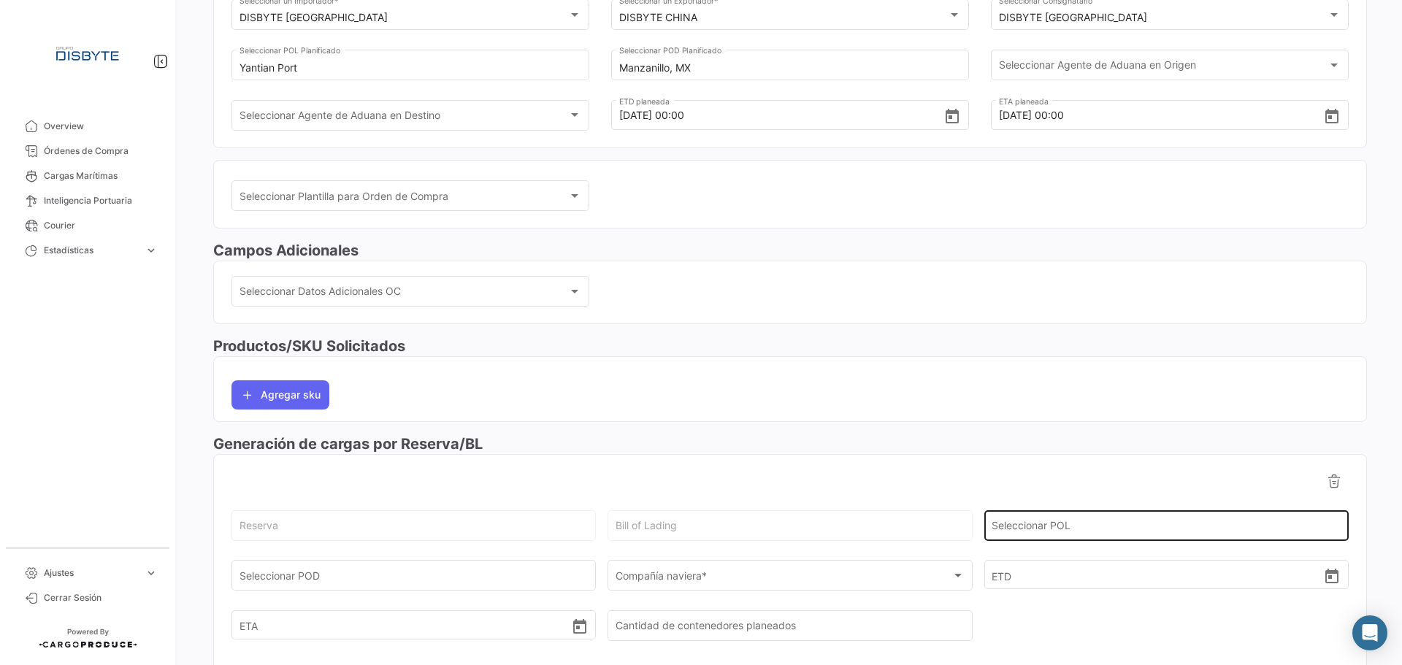
click at [1026, 520] on div "Seleccionar POL" at bounding box center [1165, 524] width 349 height 34
type input "Yantian Port"
type input "Manzanillo, MX"
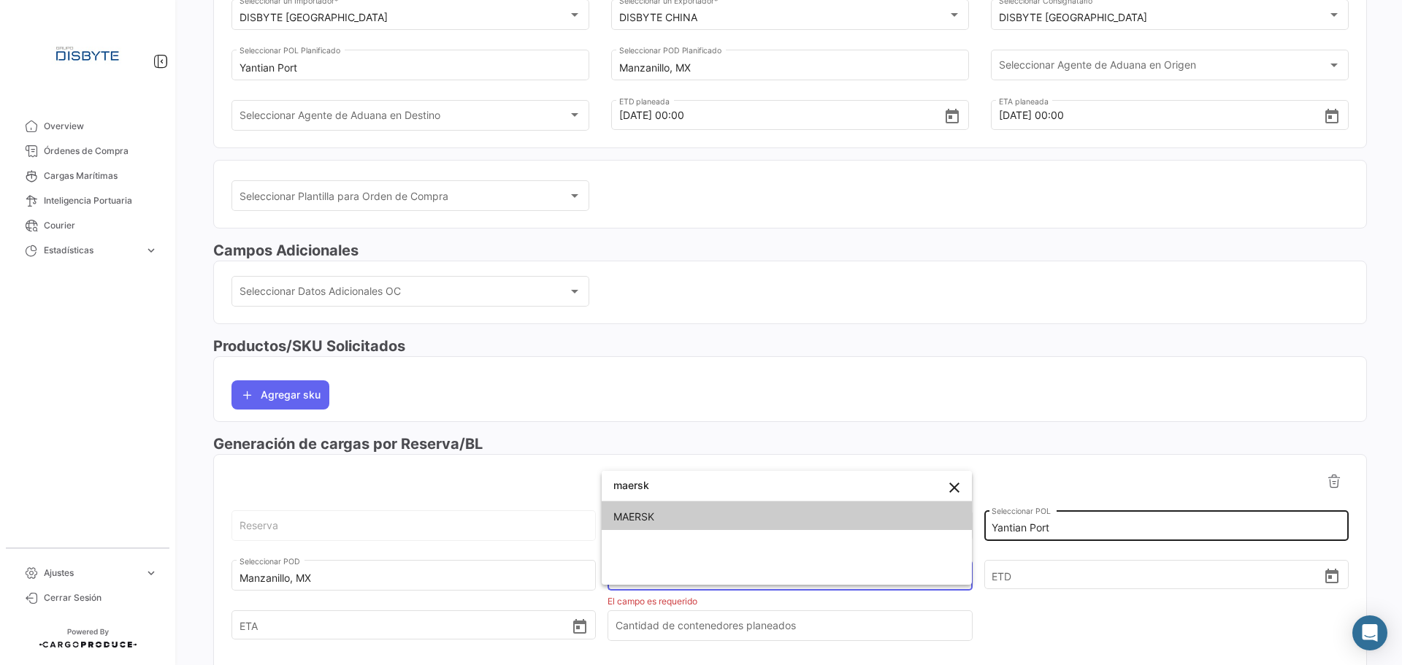
type input "maersk"
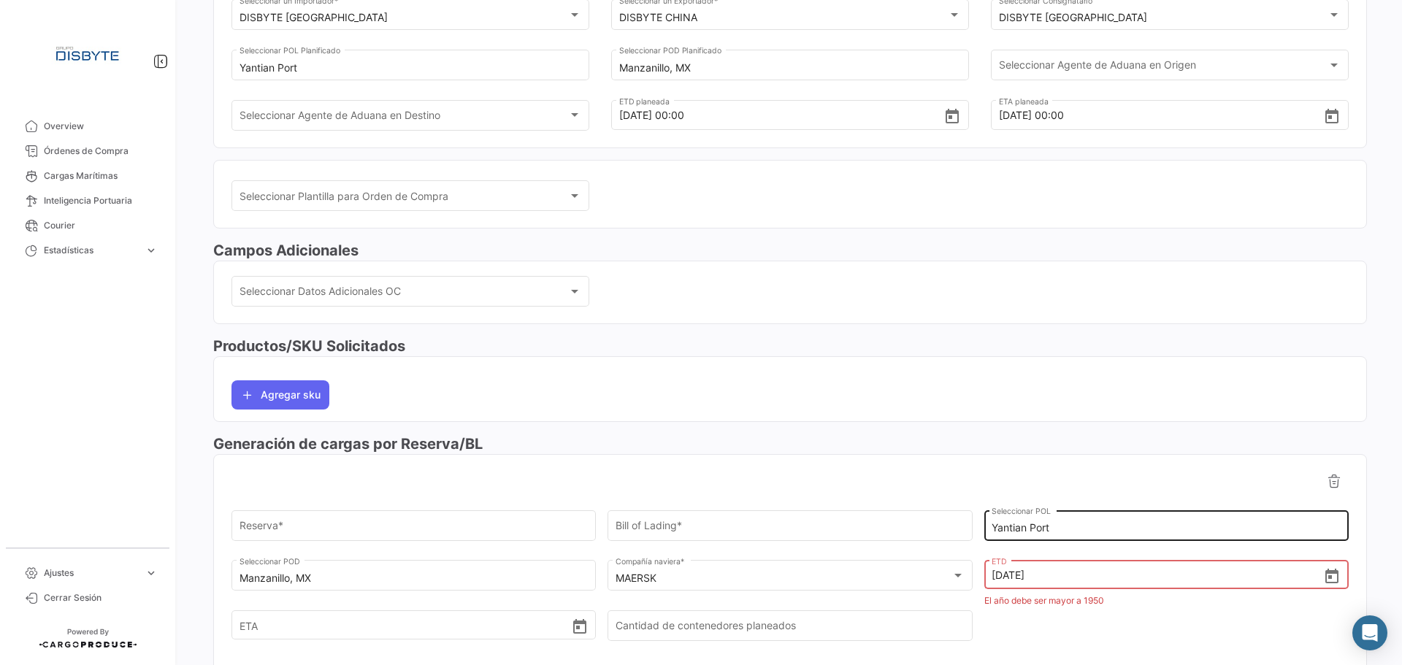
type input "[DATE] 00:00"
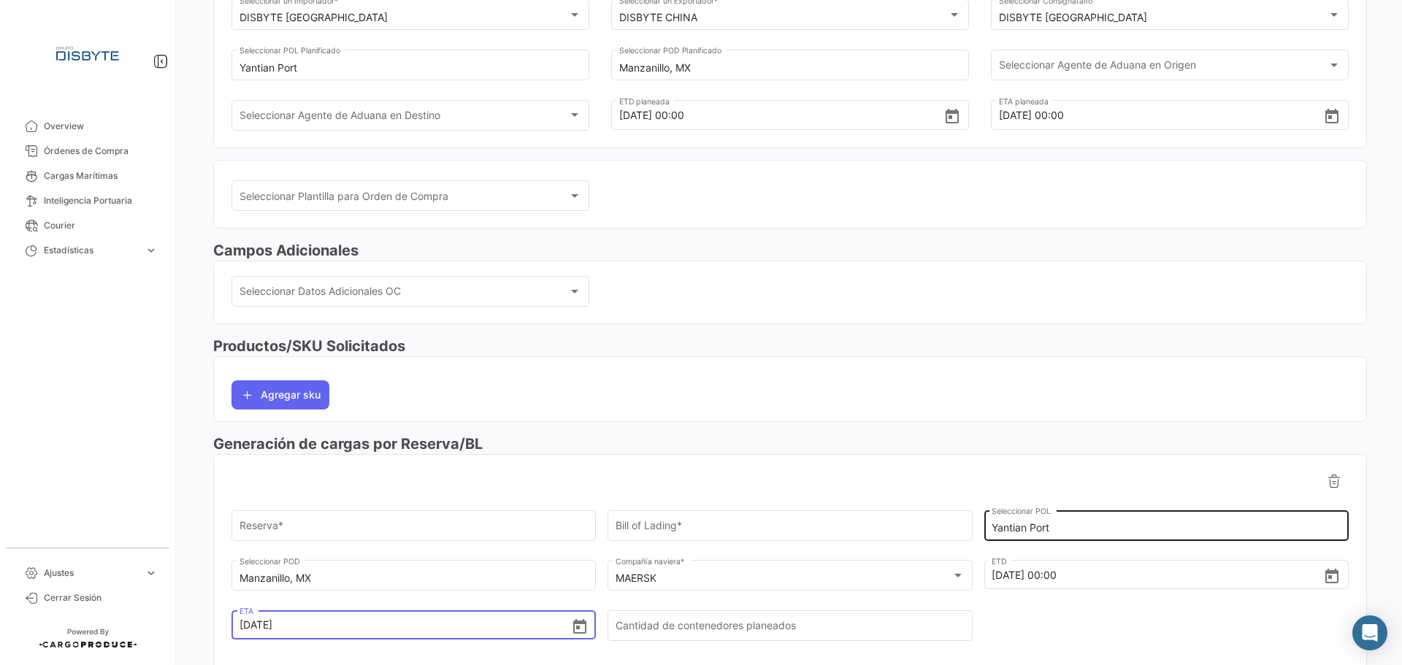
type input "[DATE] 00:00"
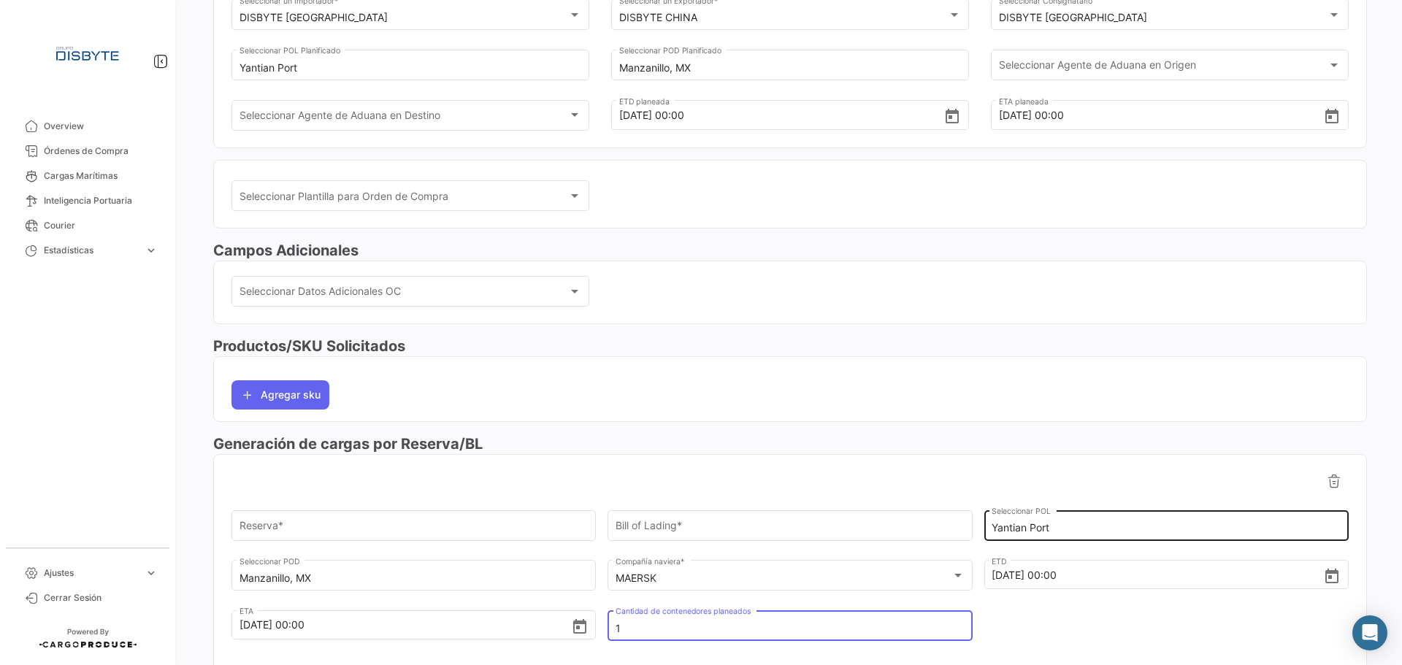
type input "1"
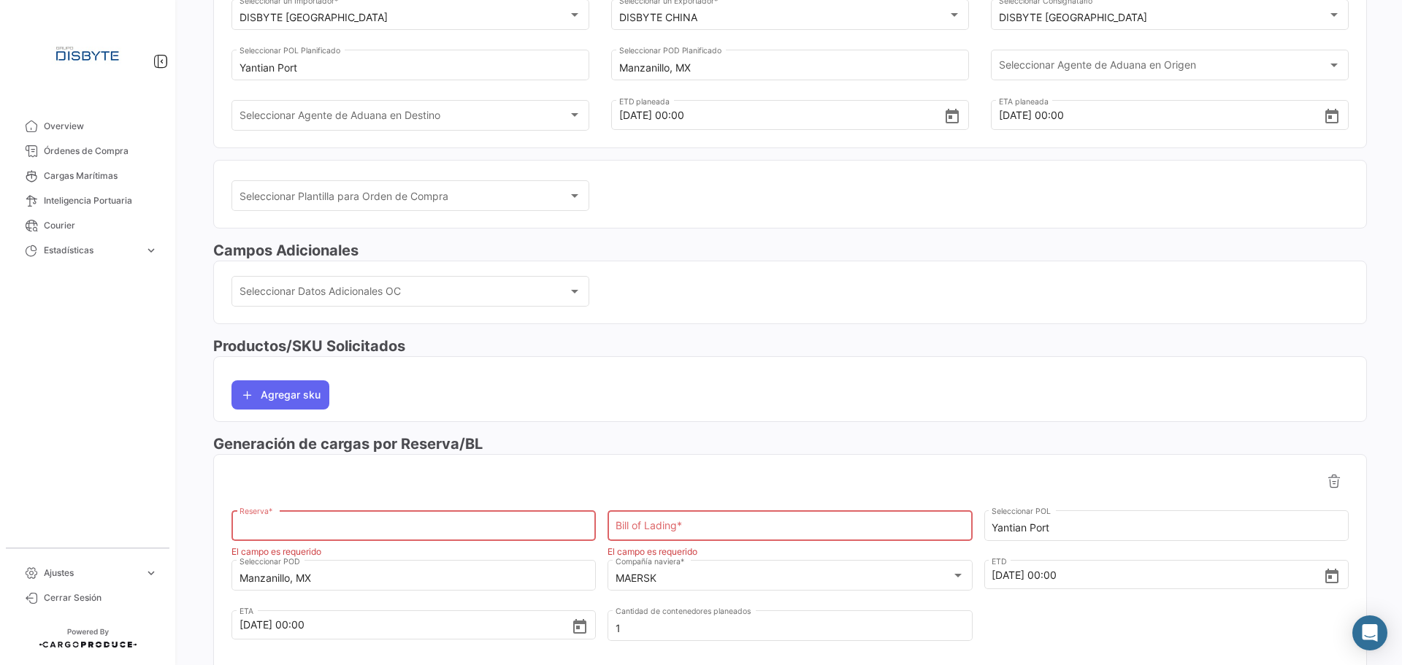
paste input "259856301"
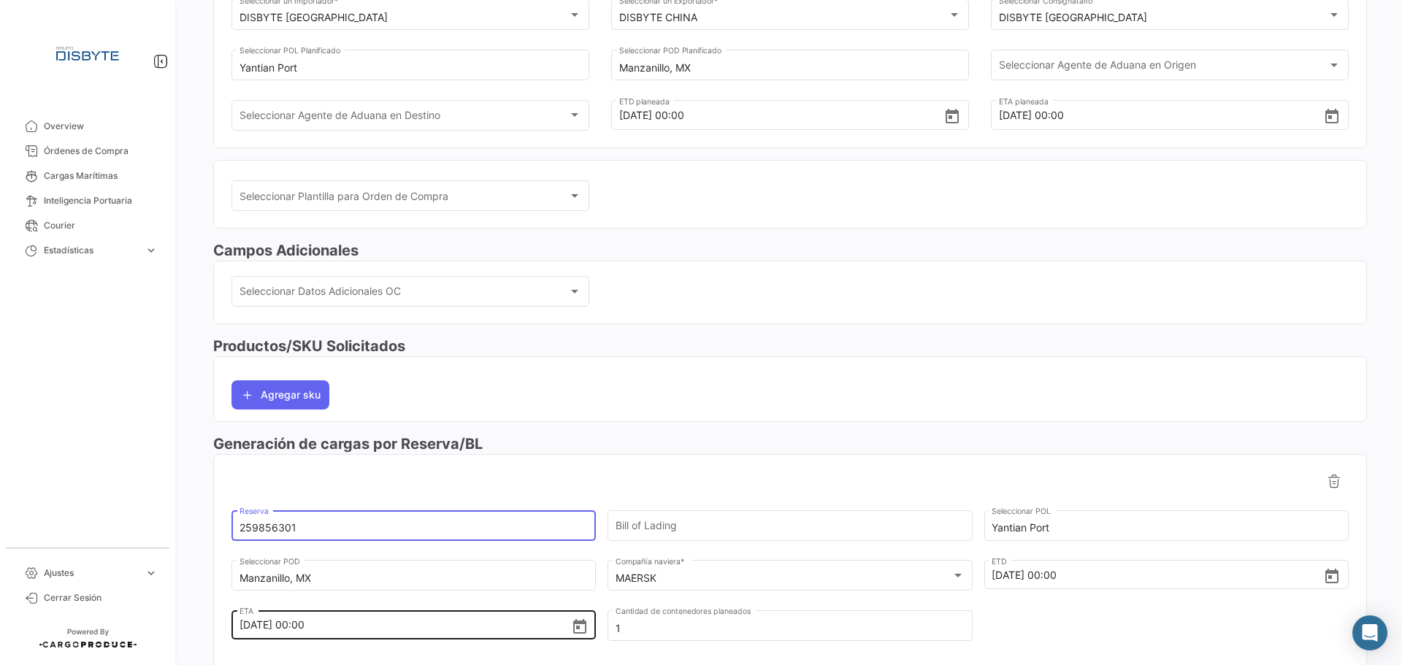
type input "259856301"
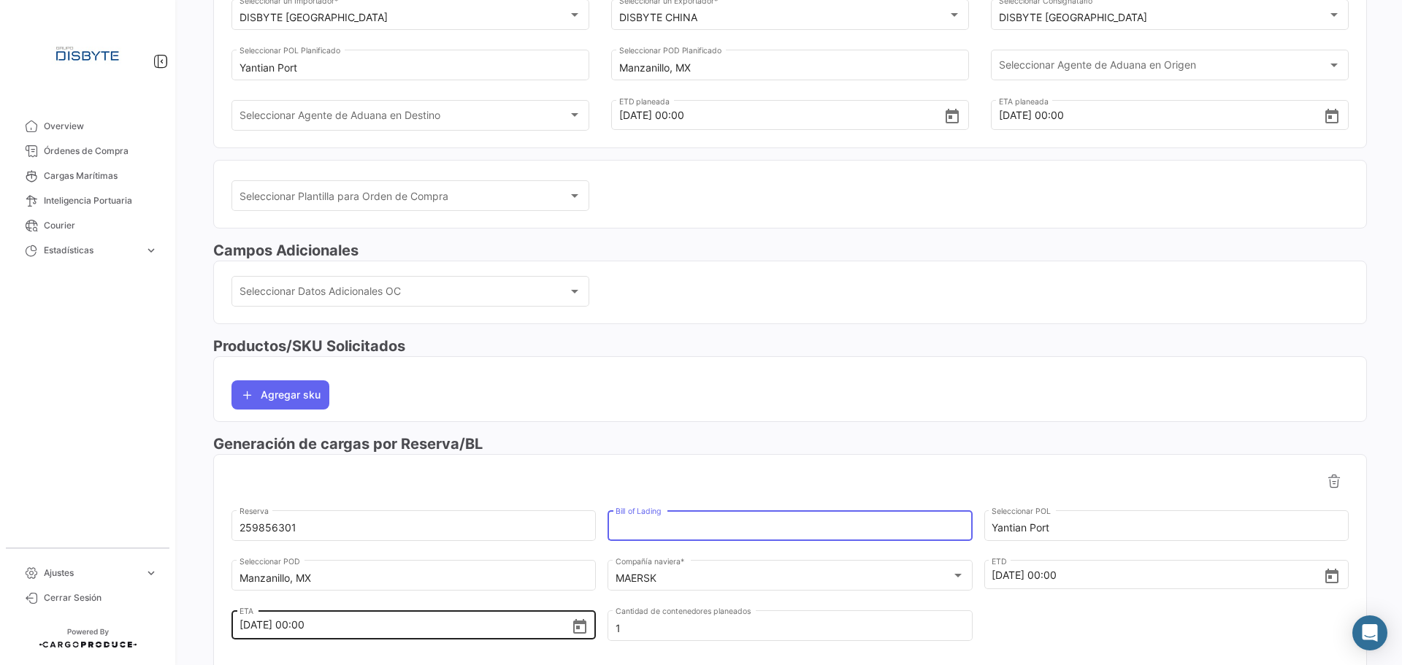
paste input "259856301"
type input "259856301"
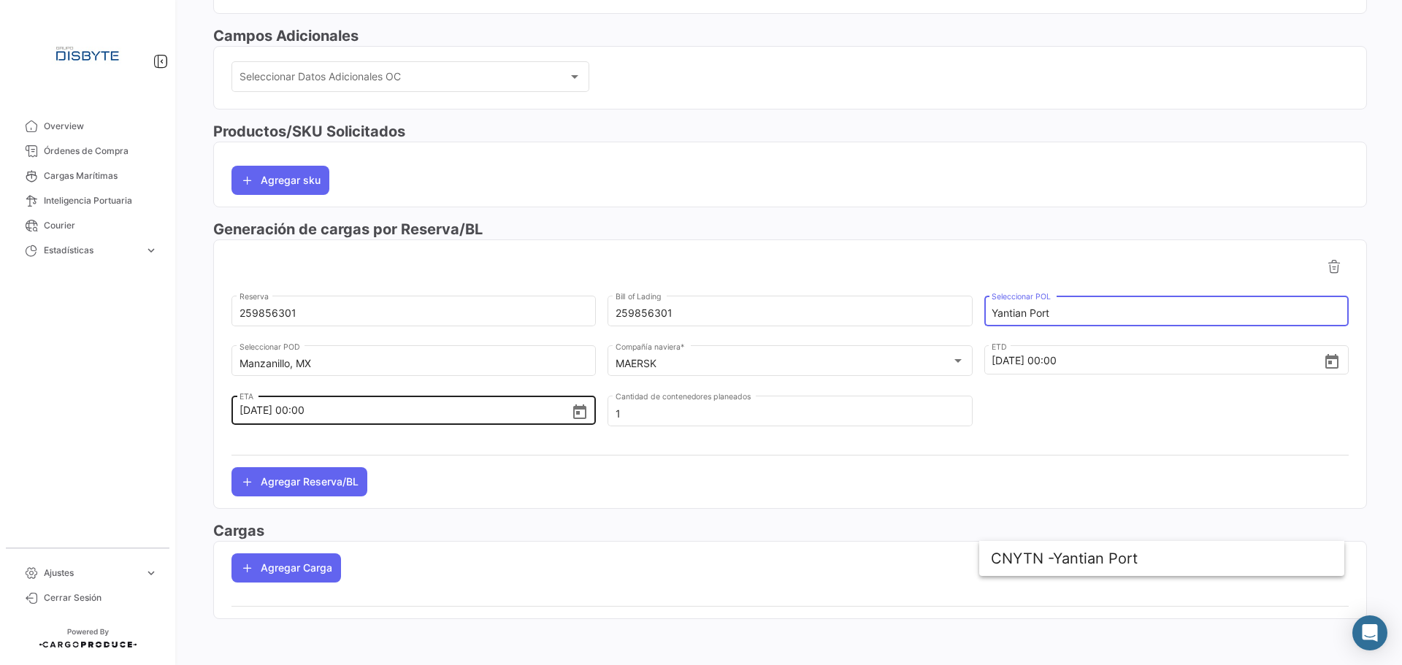
scroll to position [417, 0]
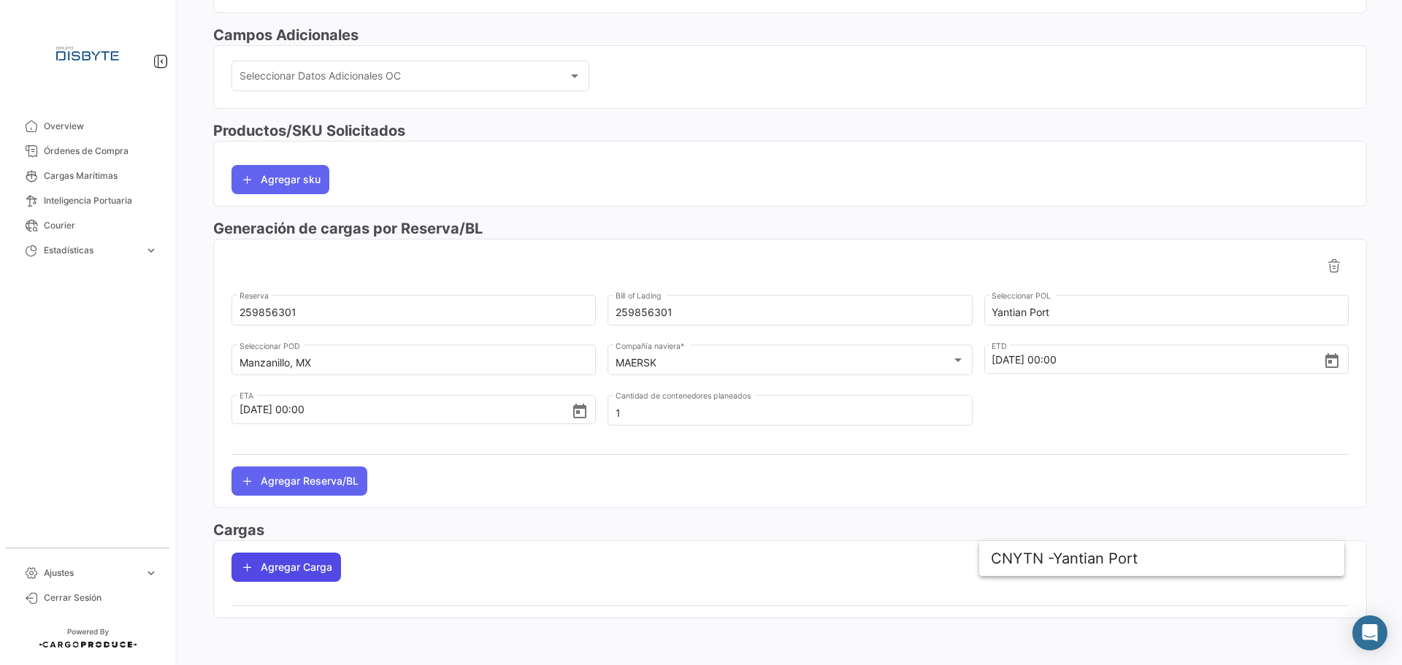
click at [306, 561] on button "Agregar Carga" at bounding box center [286, 567] width 110 height 29
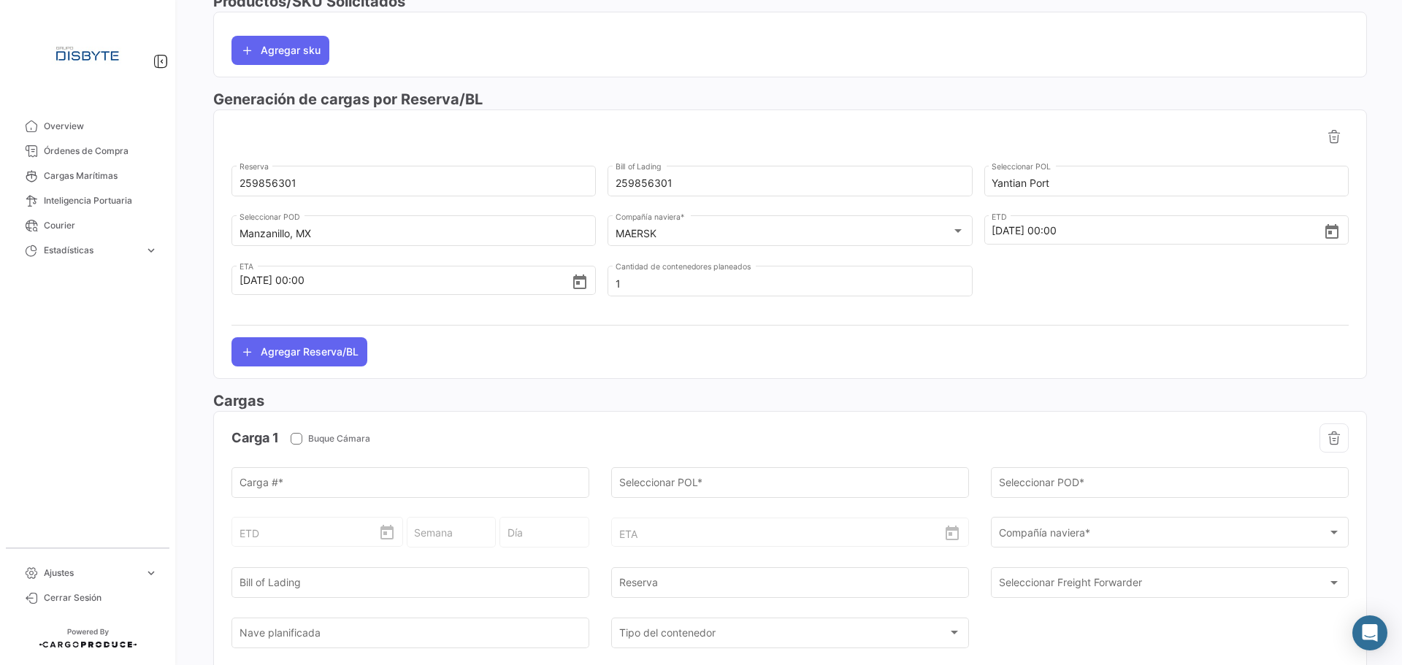
scroll to position [563, 0]
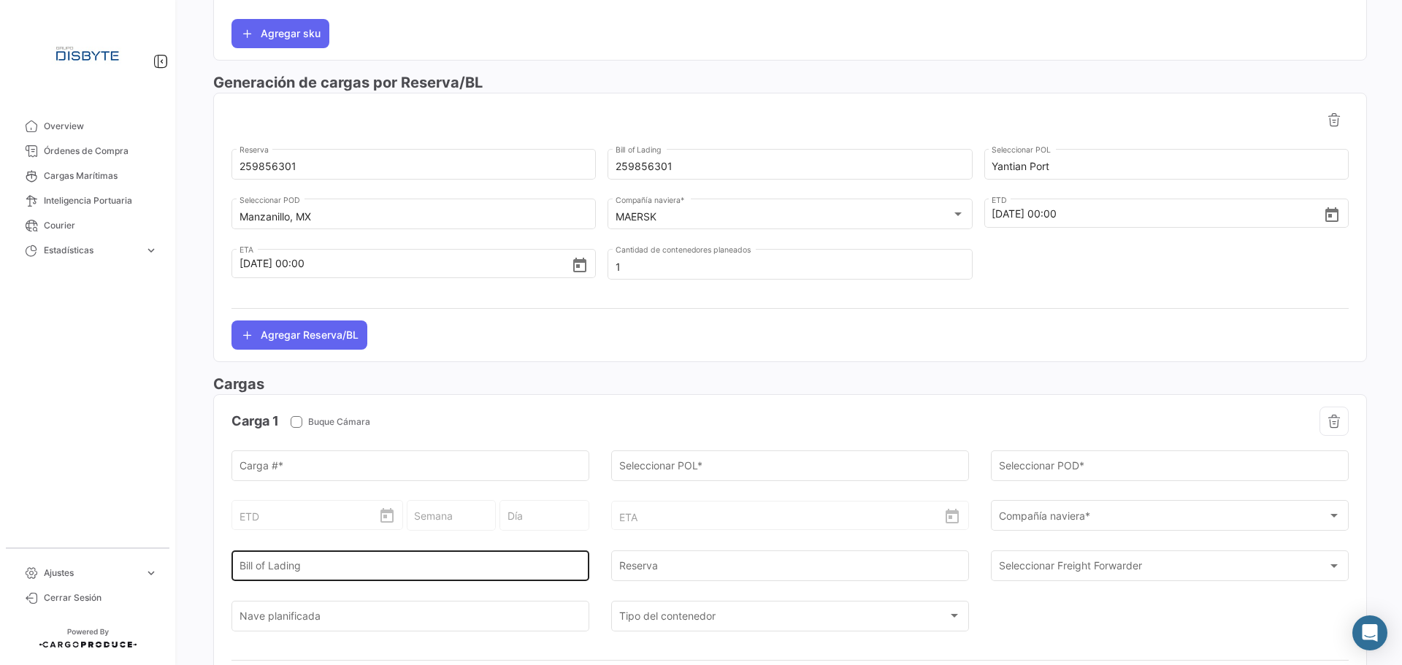
click at [474, 563] on input "Bill of Lading" at bounding box center [410, 569] width 342 height 12
paste input "259856301"
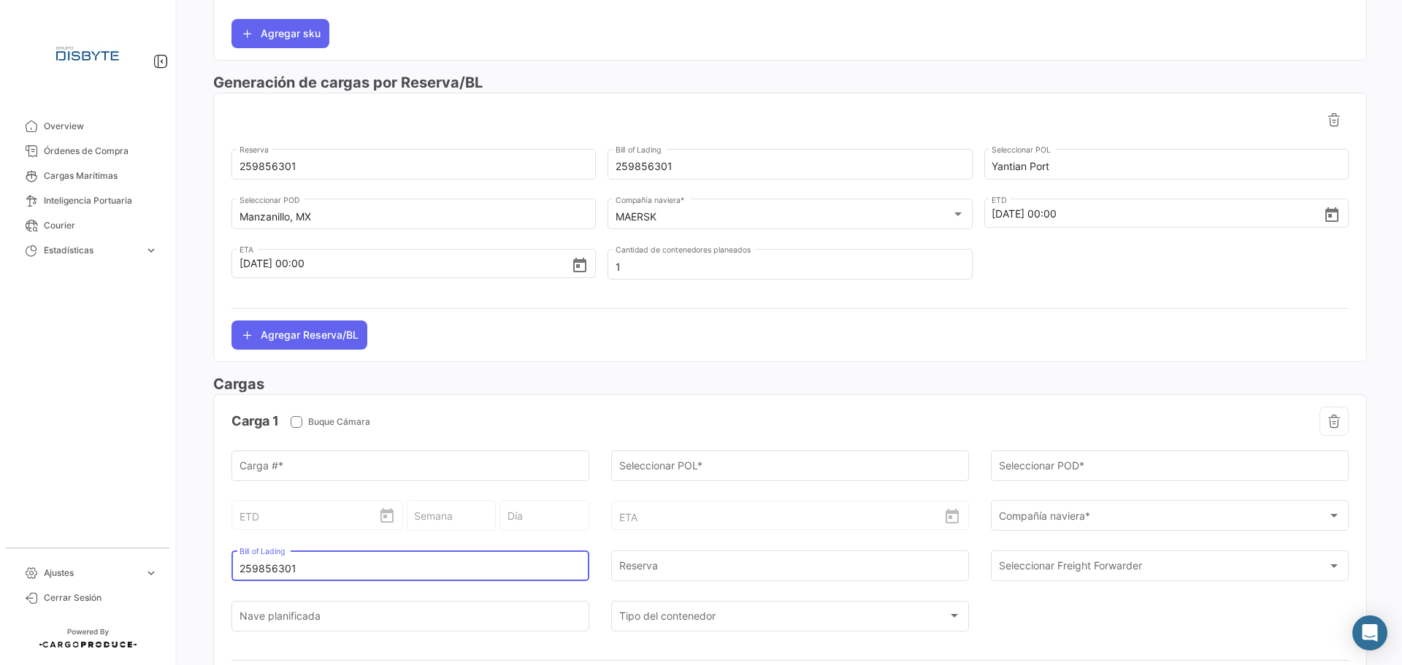
type input "259856301"
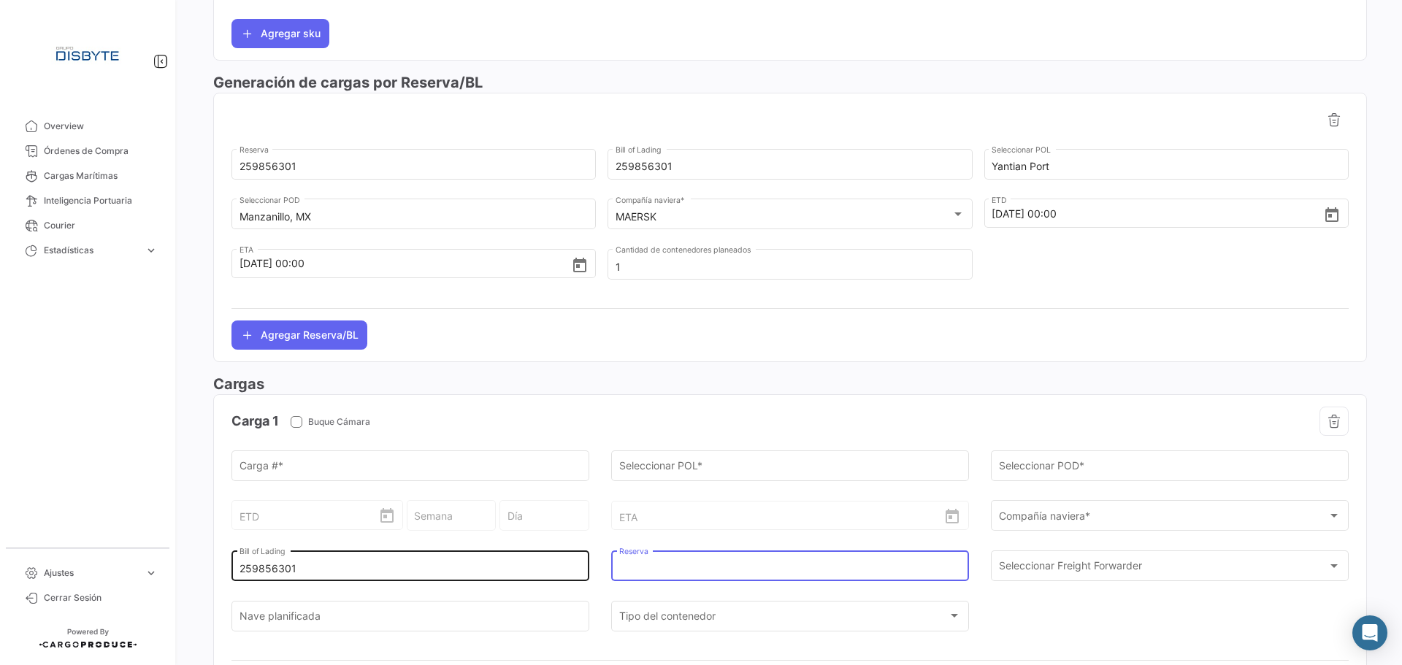
paste input "259856301"
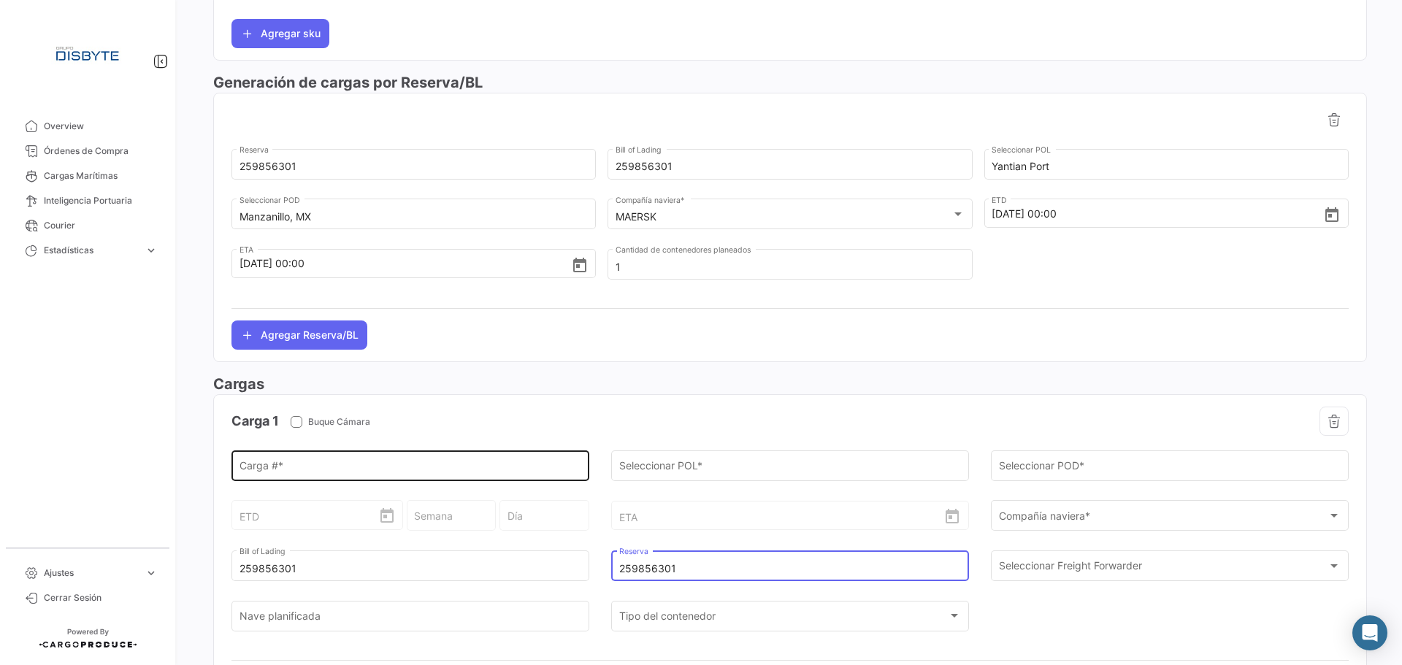
type input "259856301"
click at [429, 461] on div "Carga # *" at bounding box center [410, 464] width 342 height 34
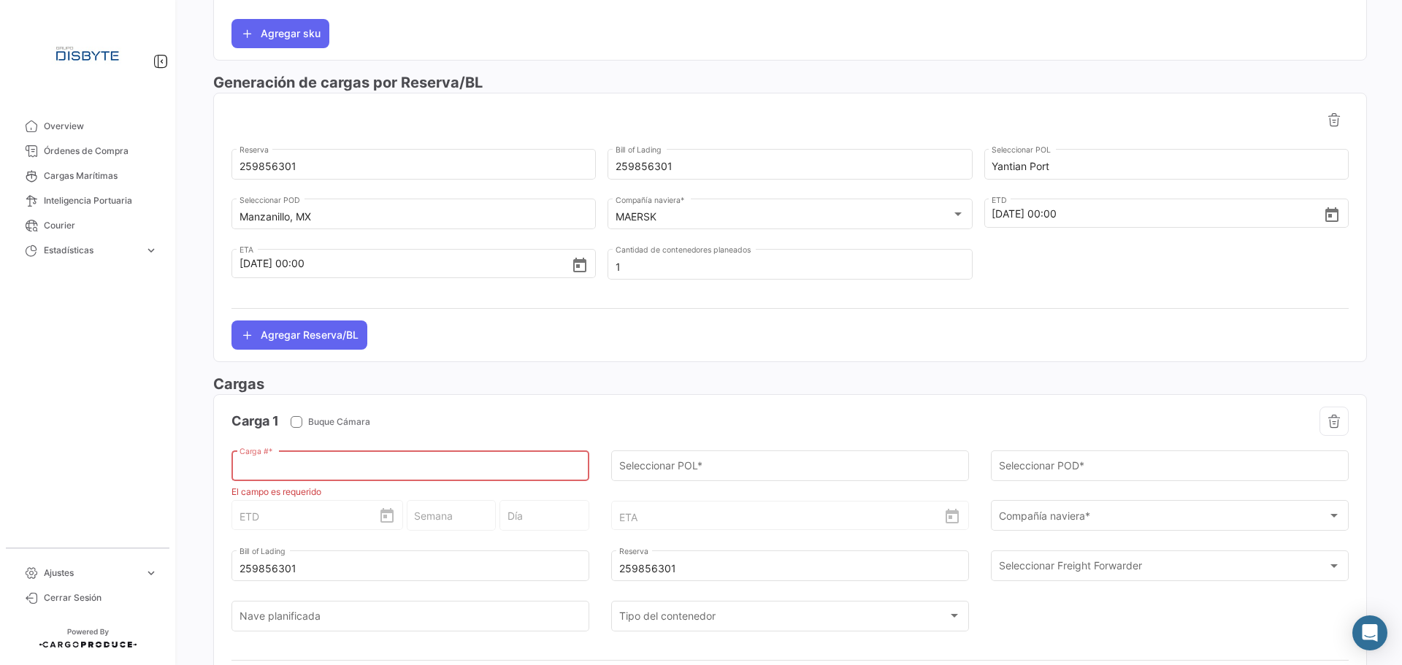
paste input "GESU6530492"
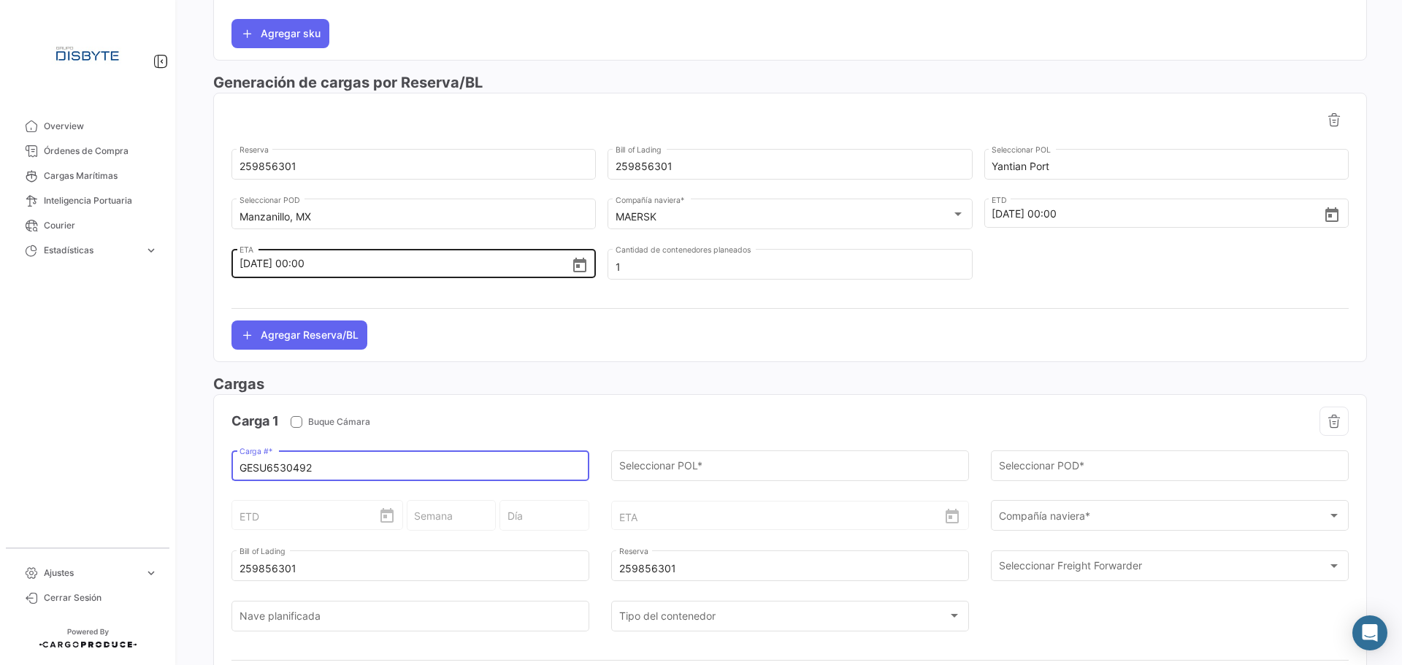
type input "GESU6530492"
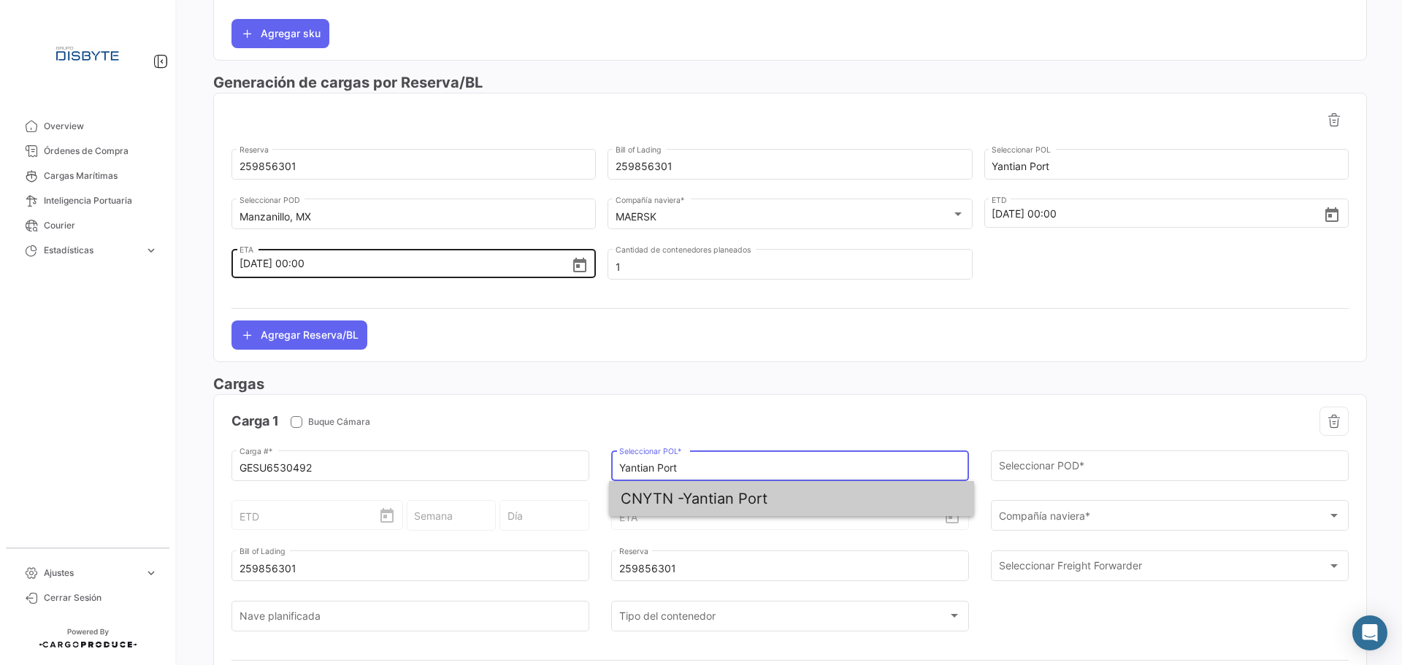
type input "Yantian Port"
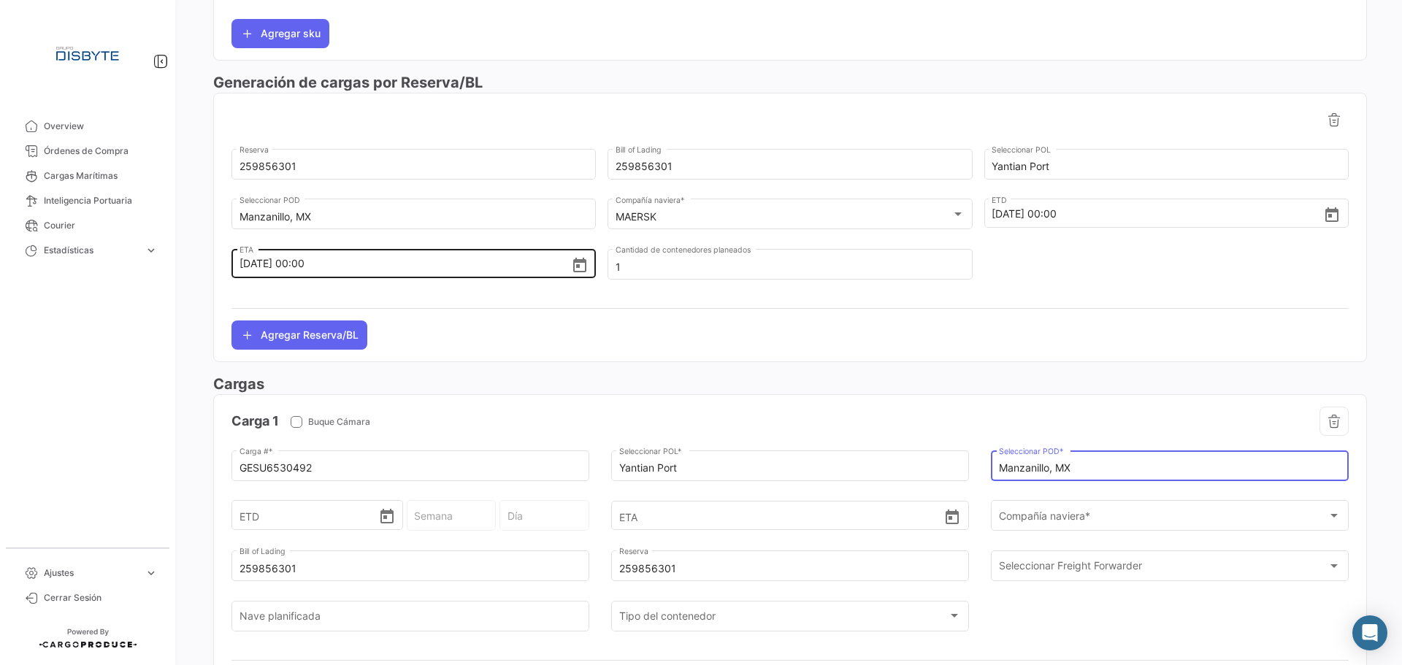
type input "Manzanillo, MX"
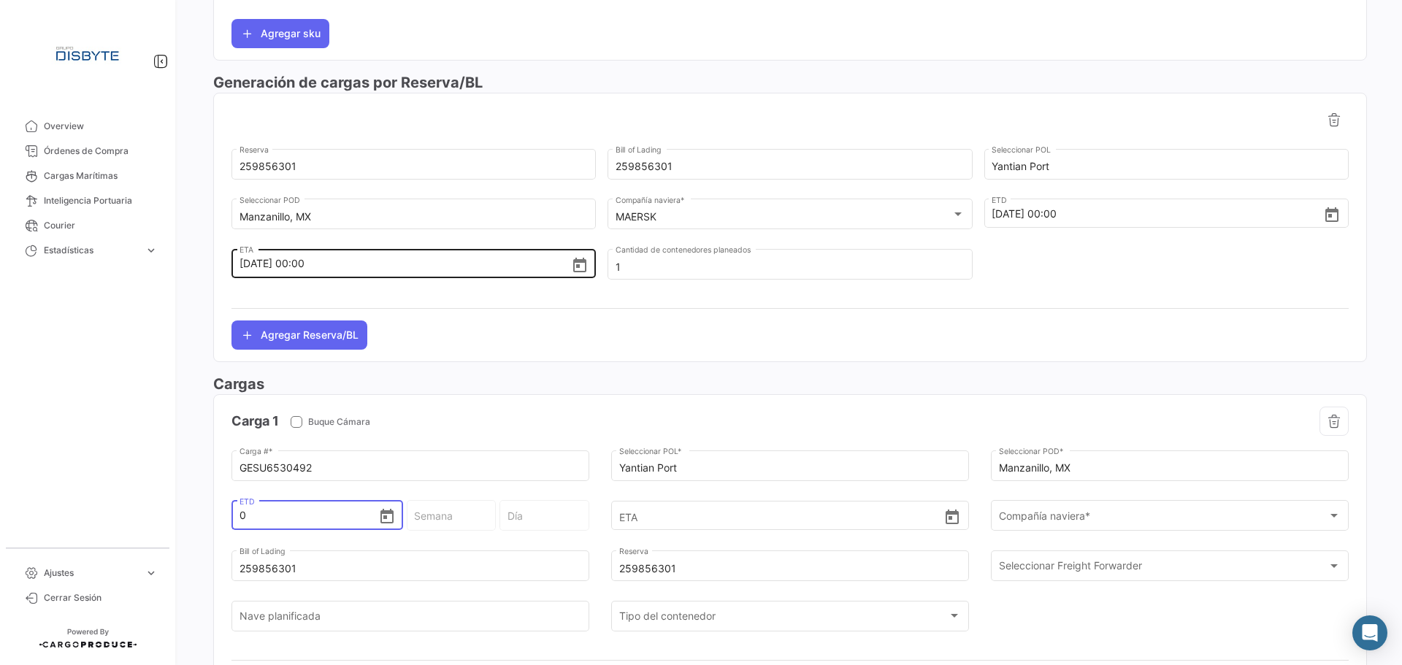
type input "01"
type input "36 - 2025"
type input "Lunes"
type input "01/1"
type input "1 - 2025"
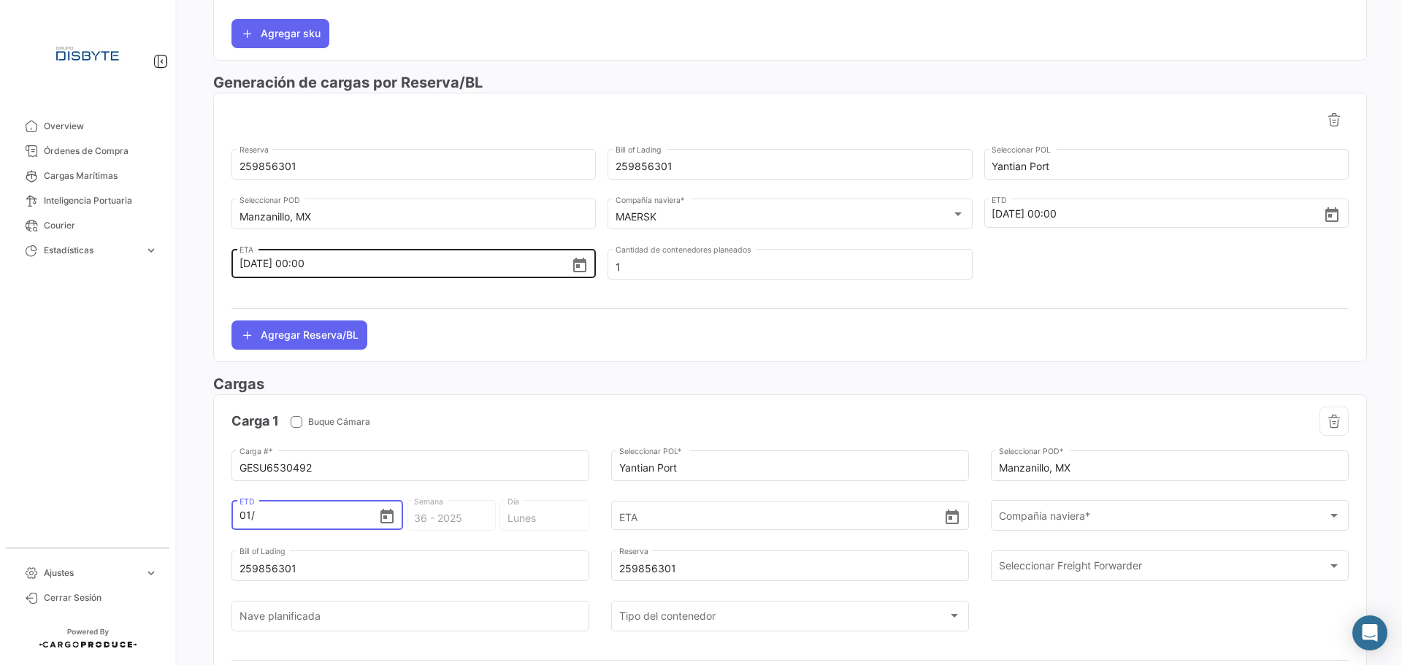
type input "Miércoles"
type input "01/10"
type input "40 - 2025"
type input "01/10/2"
type input "40 - 2"
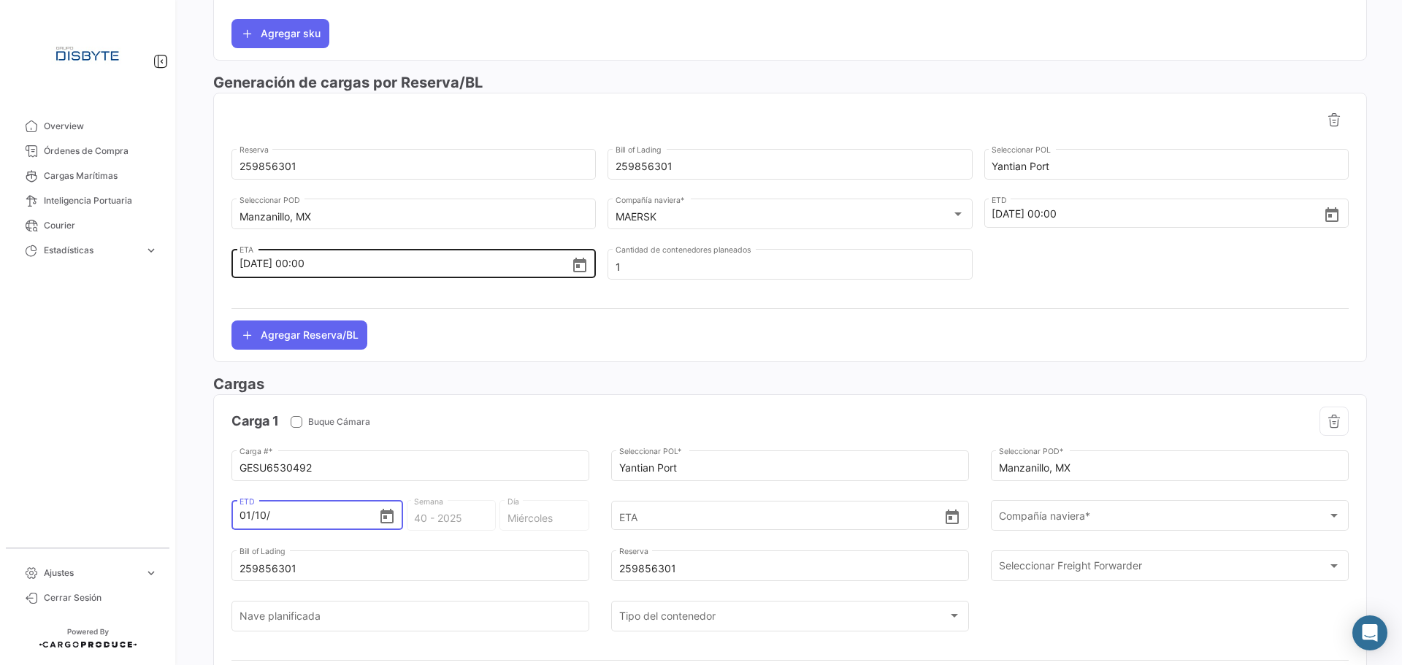
type input "Martes"
type input "[DATE]"
type input "40 - 2020"
type input "Jueves"
type input "01/10/202"
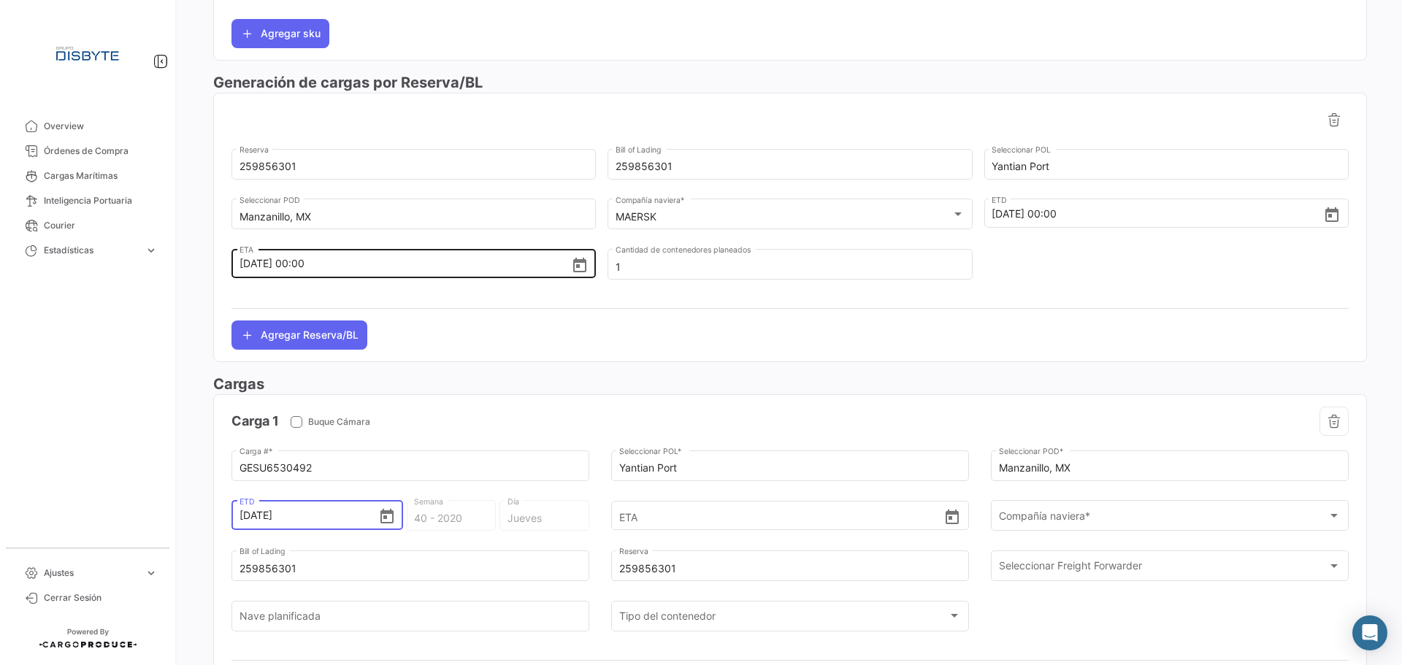
type input "39 - 202"
type input "Viernes"
type input "[DATE]"
type input "40 - 2025"
type input "Miércoles"
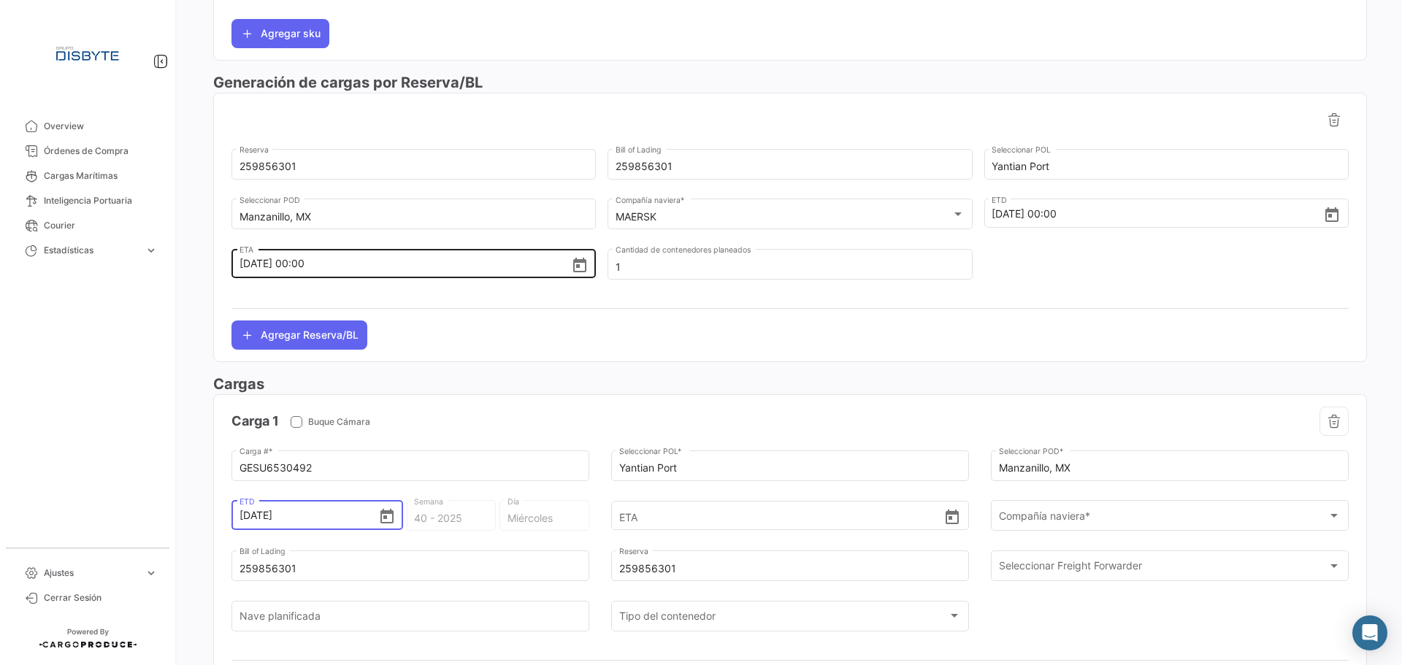
type input "[DATE] 00:00"
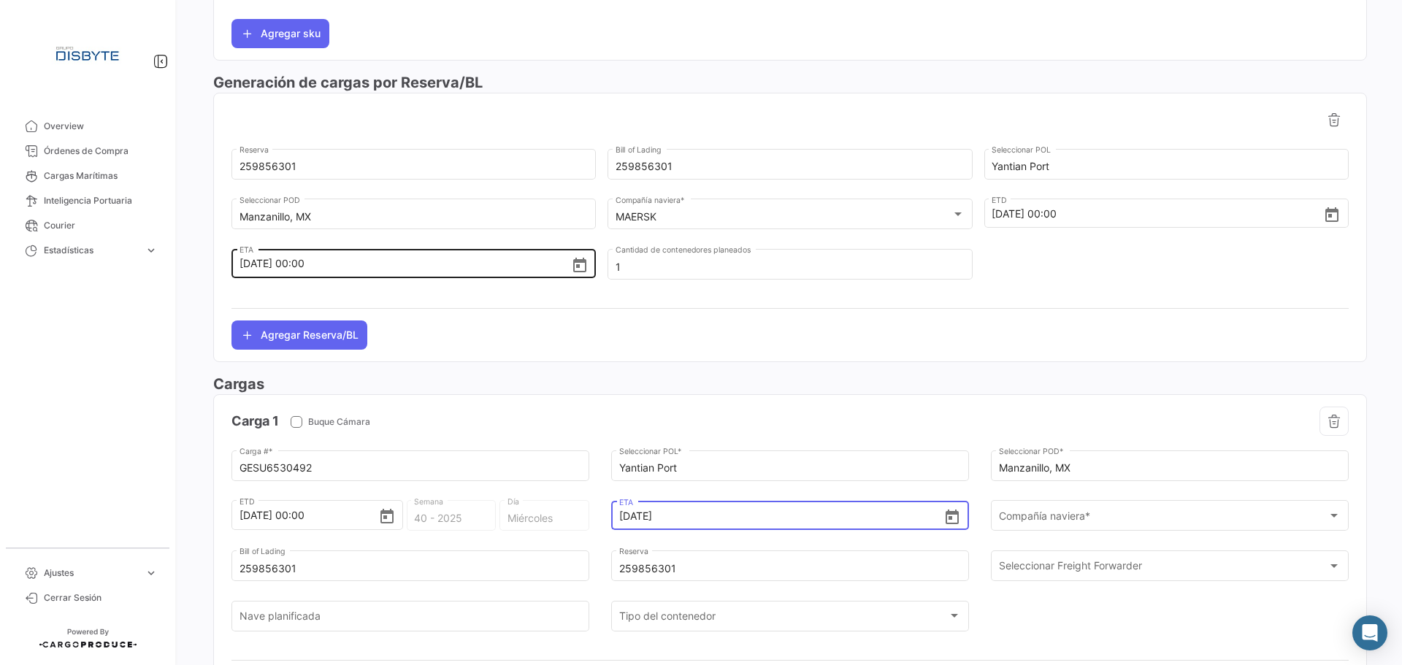
type input "[DATE] 00:00"
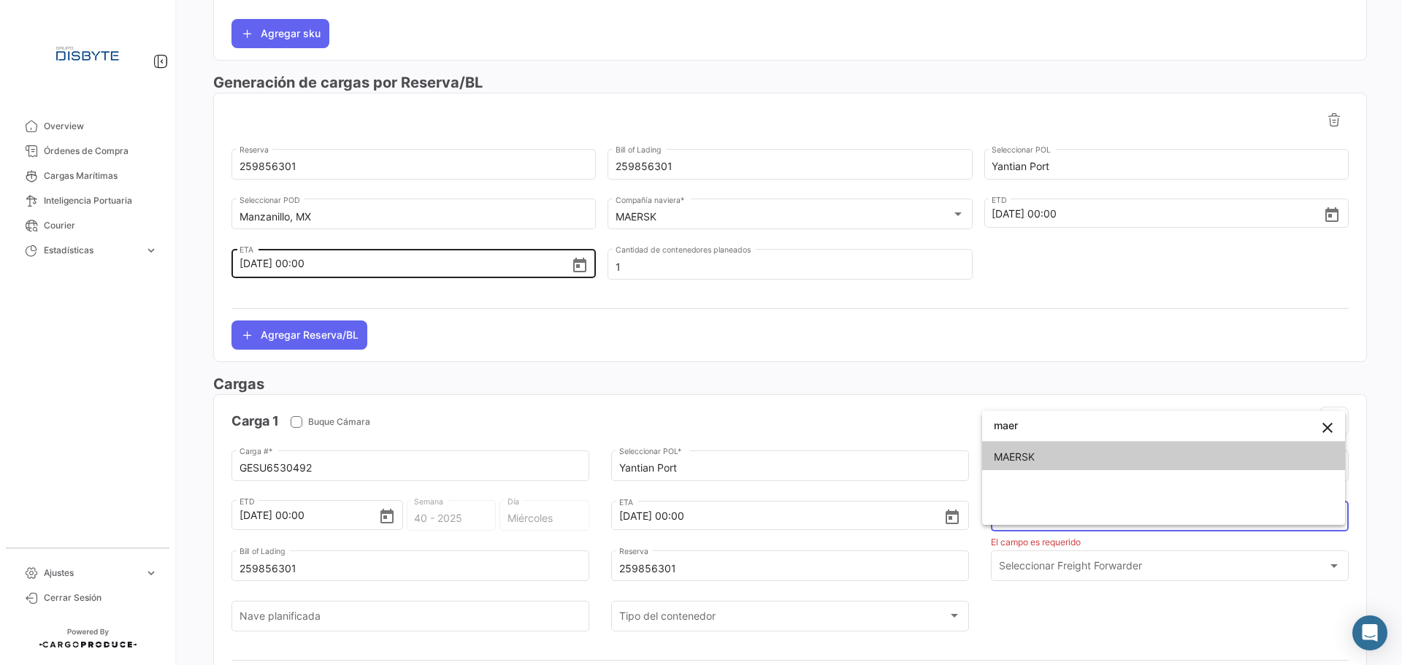
type input "maer"
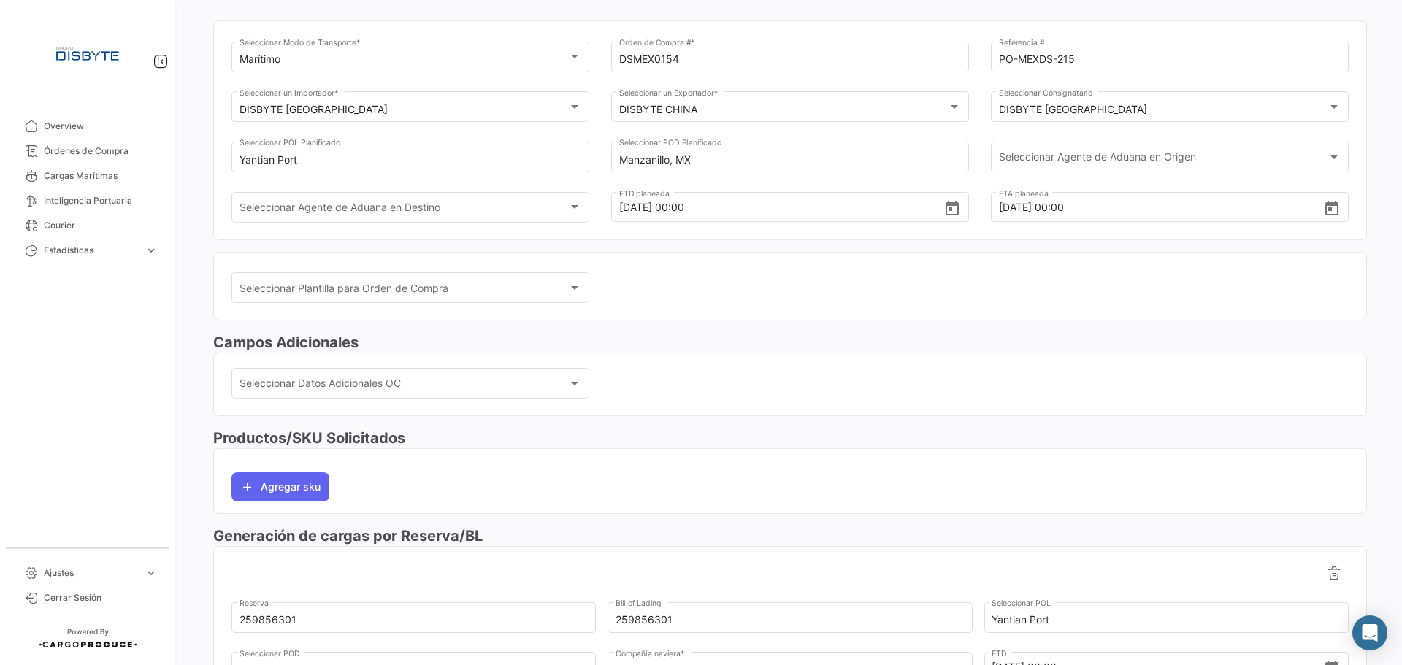
scroll to position [0, 0]
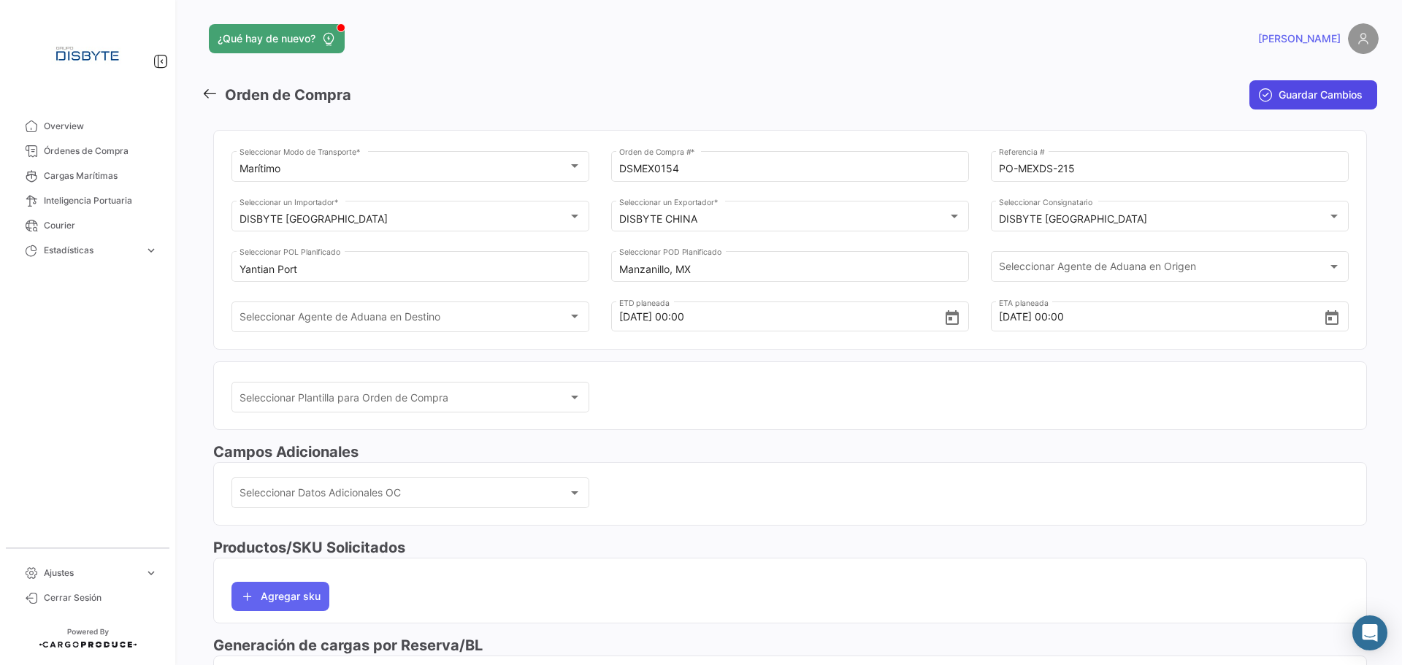
click at [1278, 95] on span "Guardar Cambios" at bounding box center [1320, 95] width 84 height 15
